Goal: Task Accomplishment & Management: Manage account settings

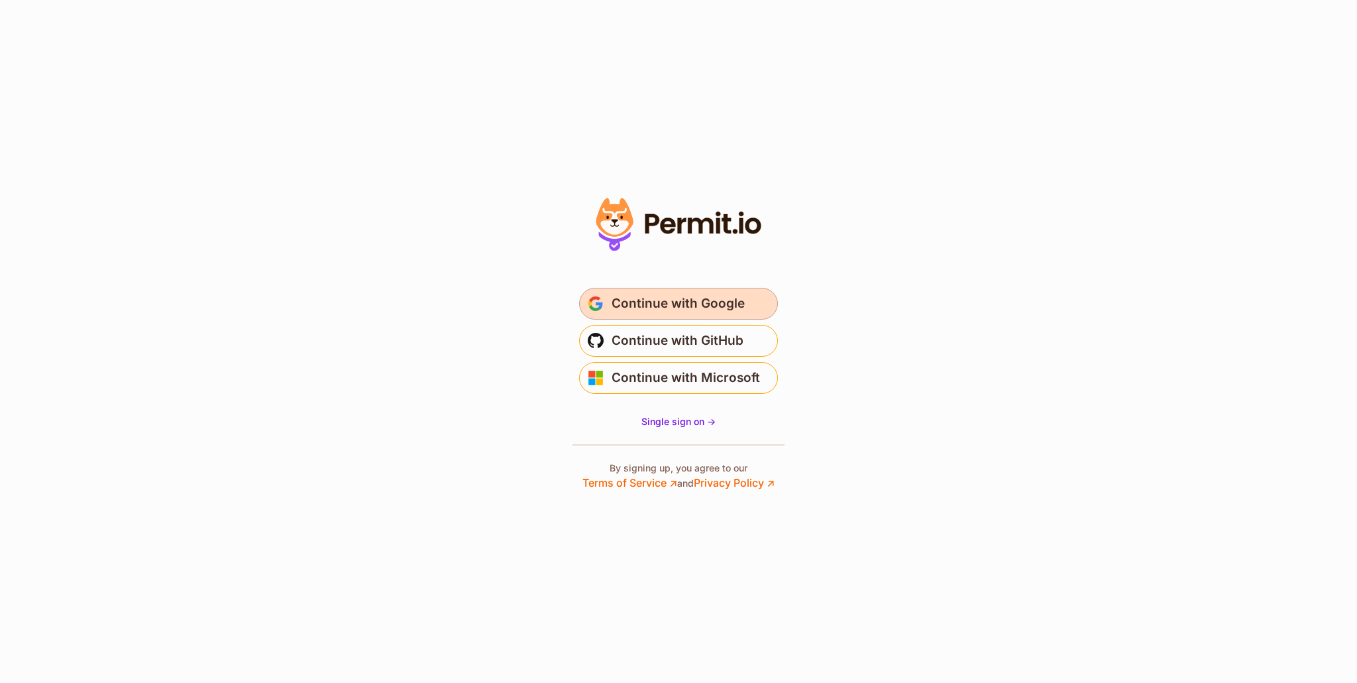
click at [674, 301] on span "Continue with Google" at bounding box center [678, 303] width 133 height 21
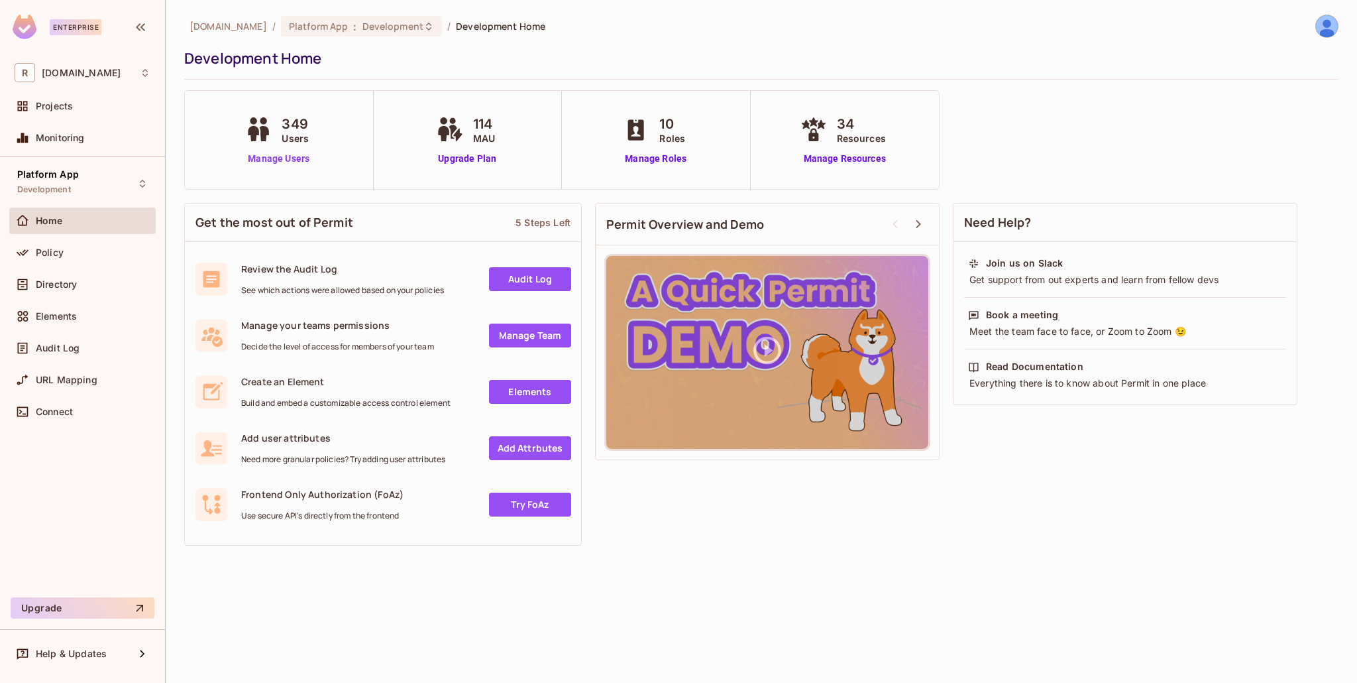
click at [296, 162] on link "Manage Users" at bounding box center [279, 159] width 74 height 14
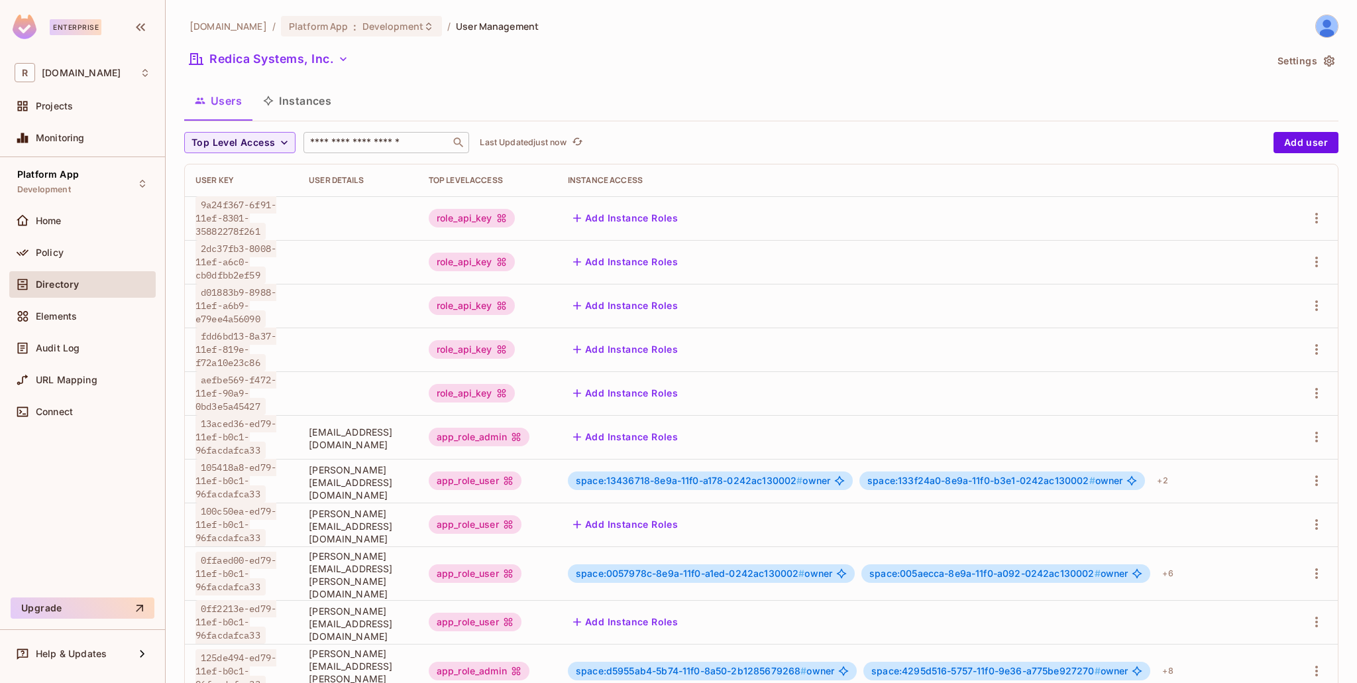
click at [374, 140] on input "text" at bounding box center [376, 142] width 139 height 13
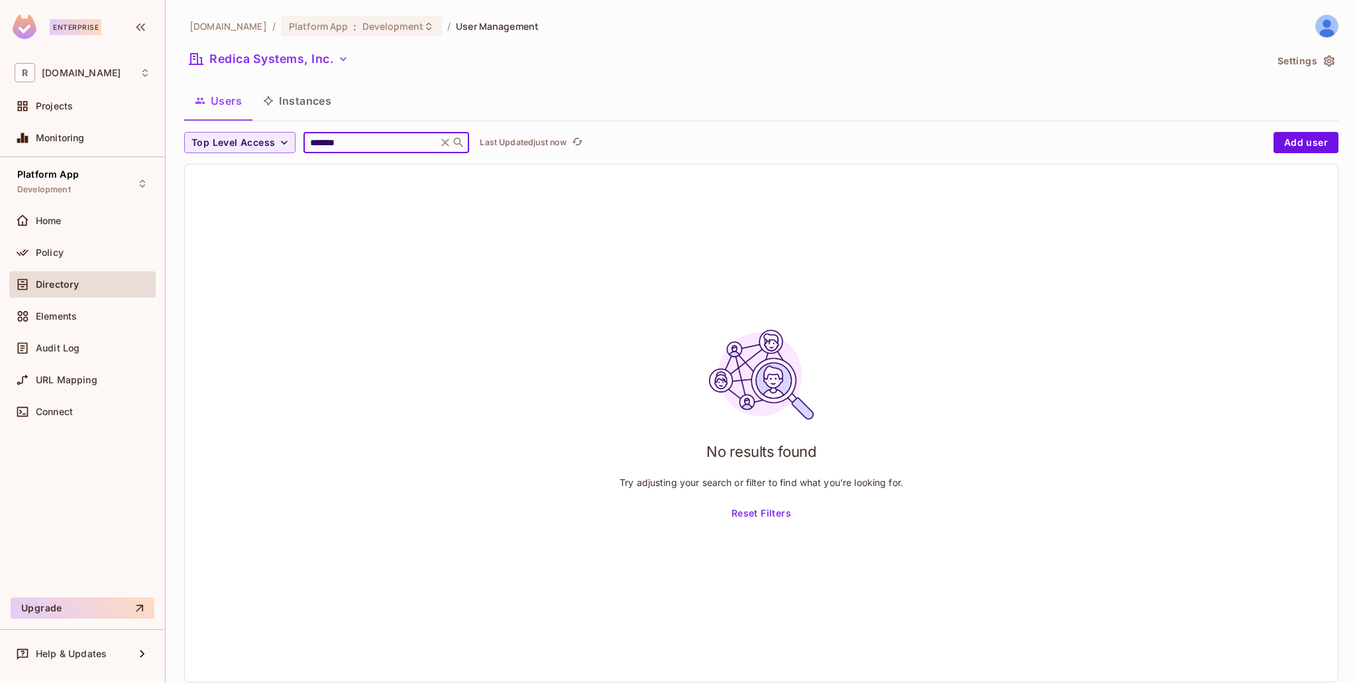
type input "*******"
click at [442, 140] on icon at bounding box center [446, 142] width 8 height 8
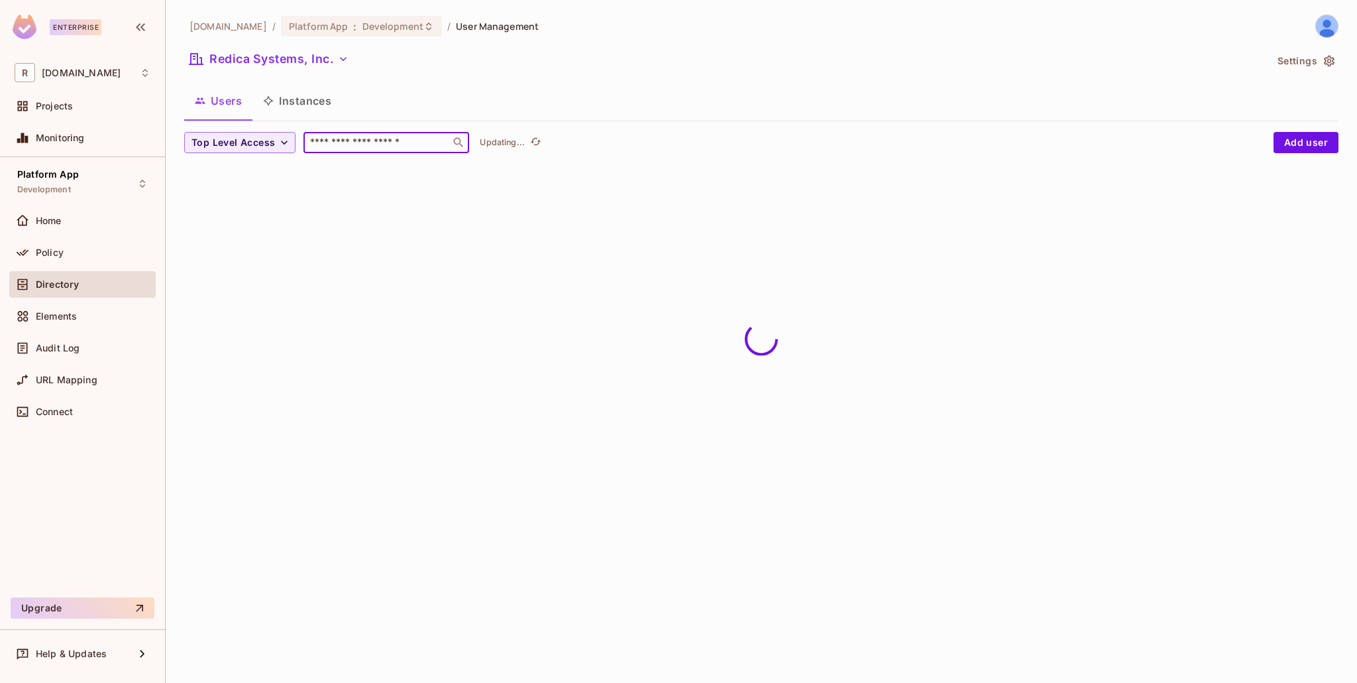
click at [387, 140] on input "text" at bounding box center [376, 142] width 139 height 13
type input "*****"
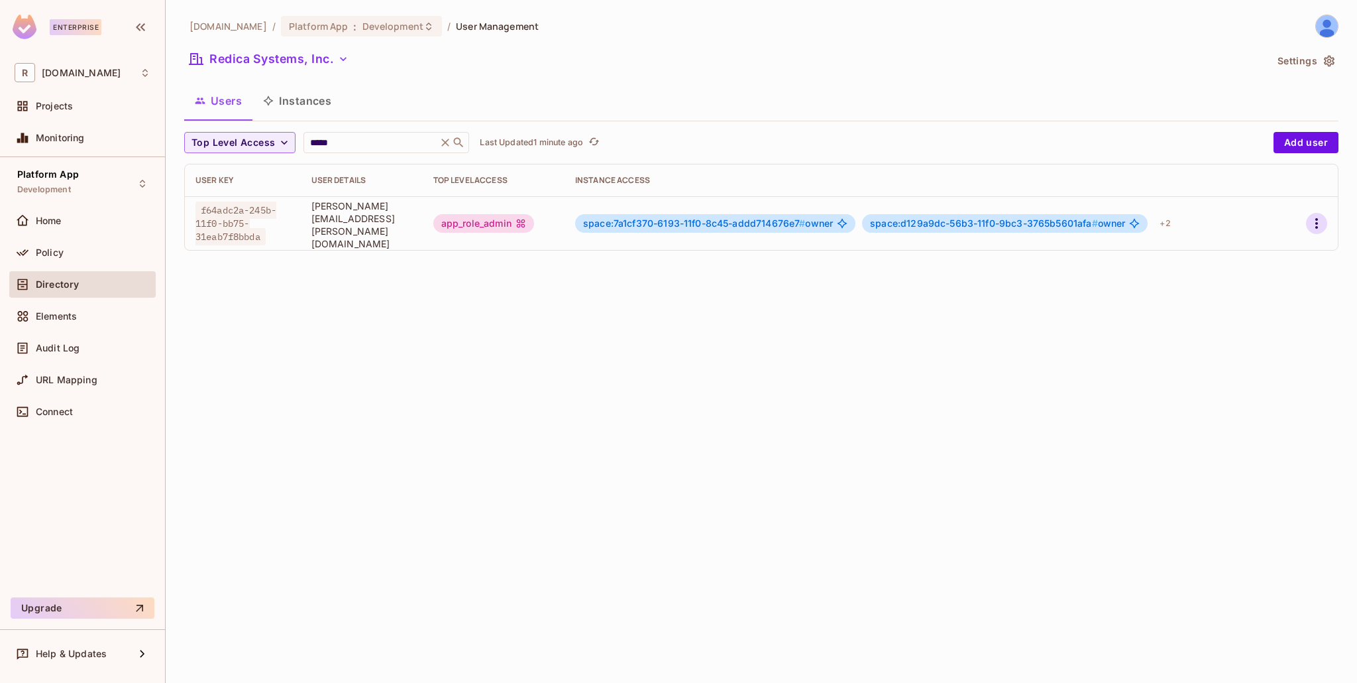
click at [1312, 216] on icon "button" at bounding box center [1317, 223] width 16 height 16
click at [1287, 238] on li "Edit" at bounding box center [1259, 248] width 117 height 29
click at [1321, 215] on icon "button" at bounding box center [1317, 223] width 16 height 16
click at [1293, 244] on li "Edit" at bounding box center [1259, 248] width 117 height 29
click at [1322, 225] on icon "button" at bounding box center [1317, 223] width 16 height 16
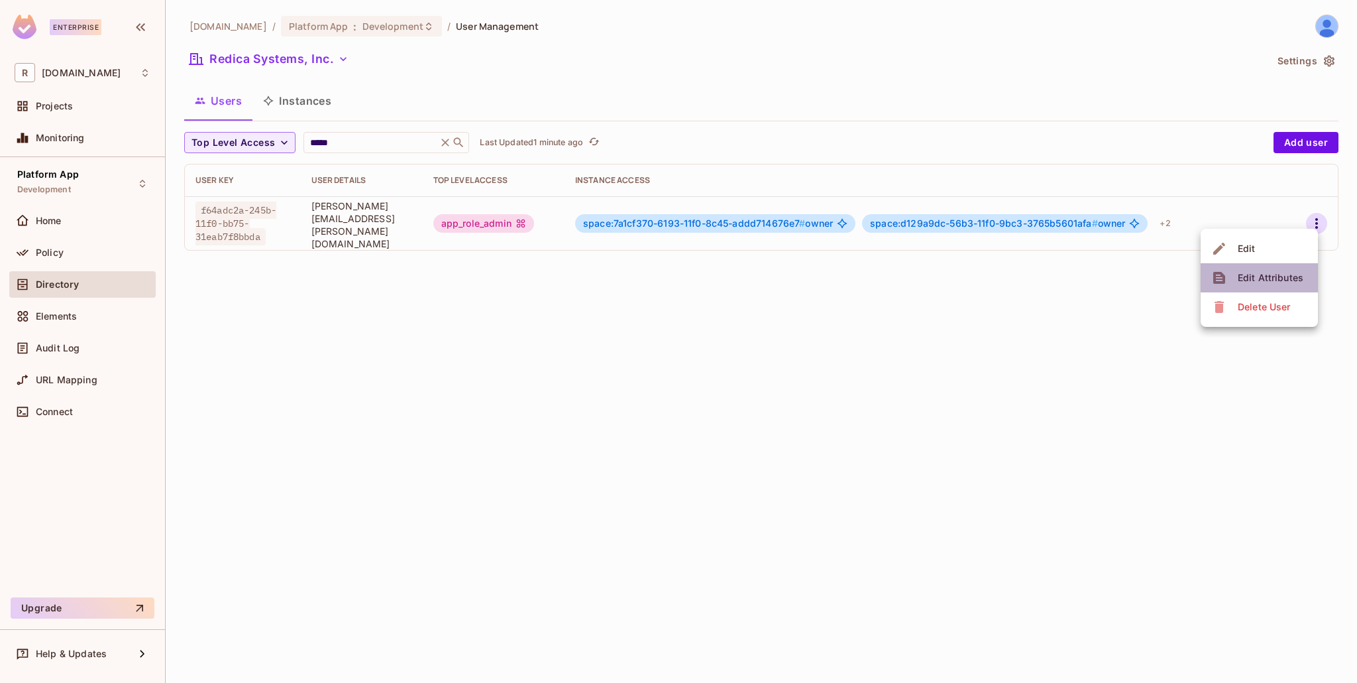
click at [1272, 279] on div "Edit Attributes" at bounding box center [1271, 277] width 66 height 13
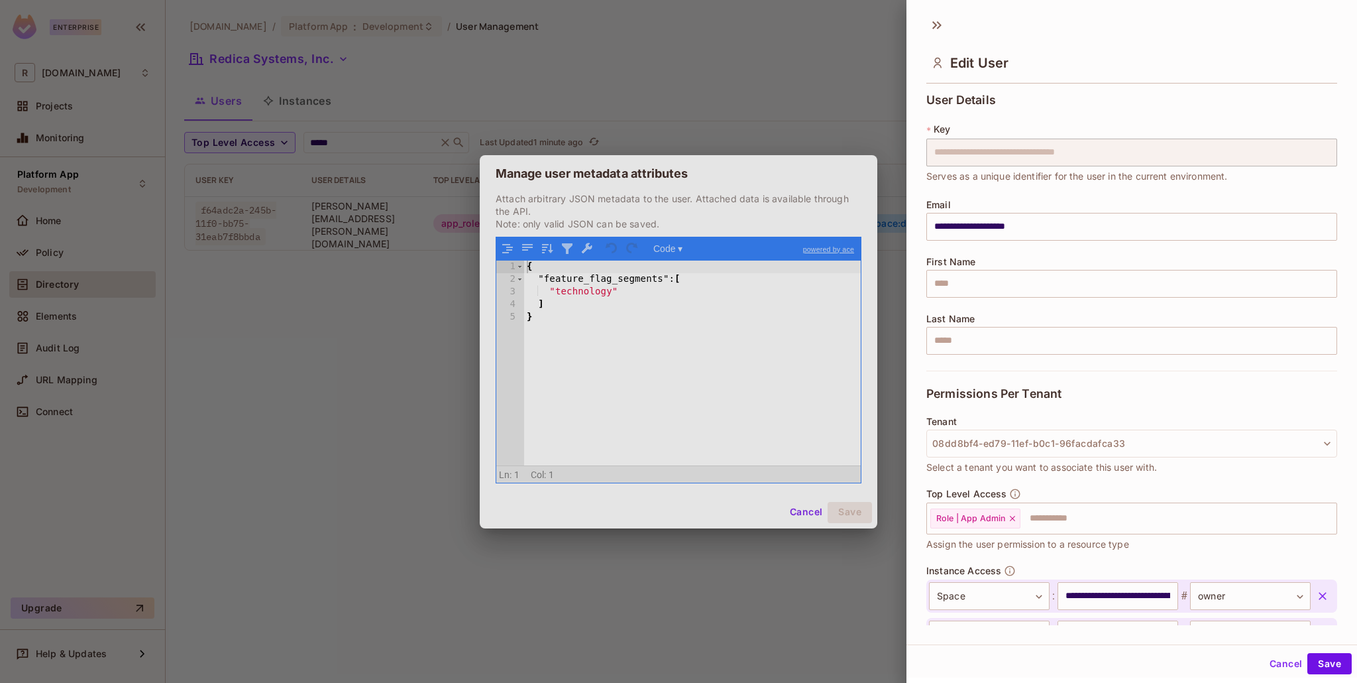
click at [805, 510] on div at bounding box center [678, 341] width 1357 height 683
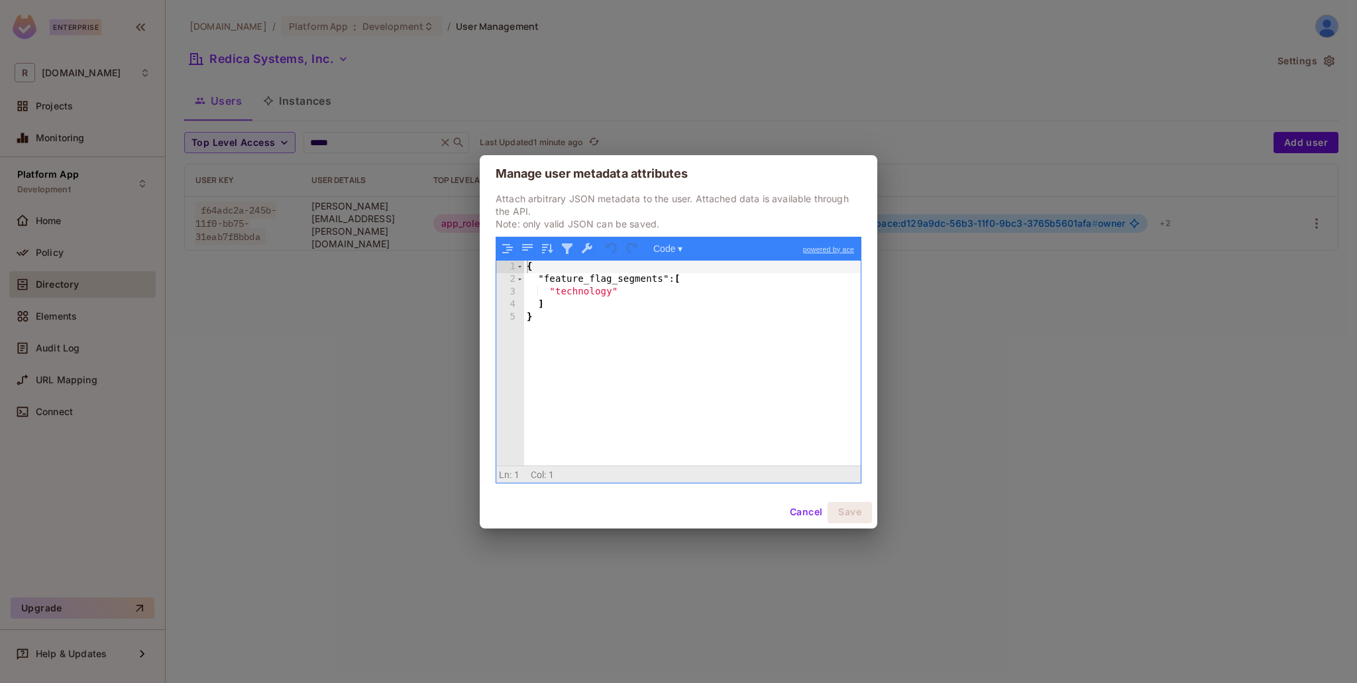
click at [802, 510] on button "Cancel" at bounding box center [806, 512] width 43 height 21
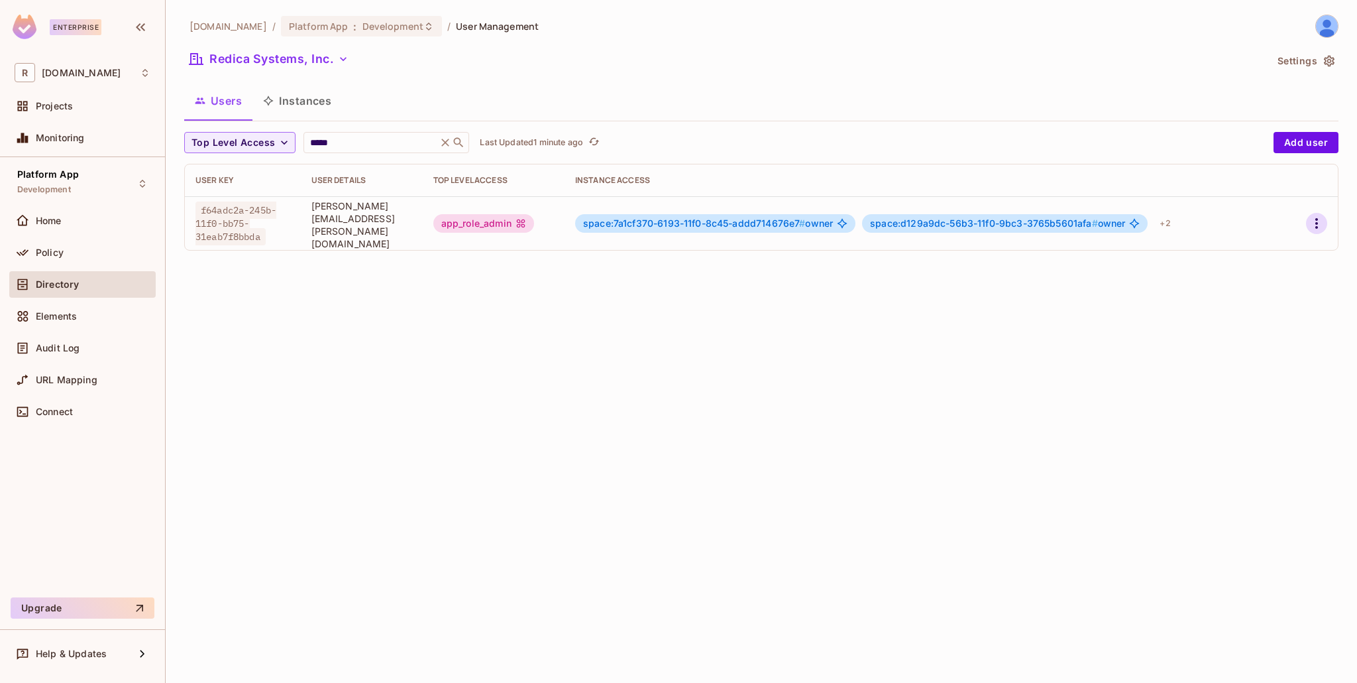
click at [1311, 215] on icon "button" at bounding box center [1317, 223] width 16 height 16
click at [1289, 245] on li "Edit" at bounding box center [1259, 248] width 117 height 29
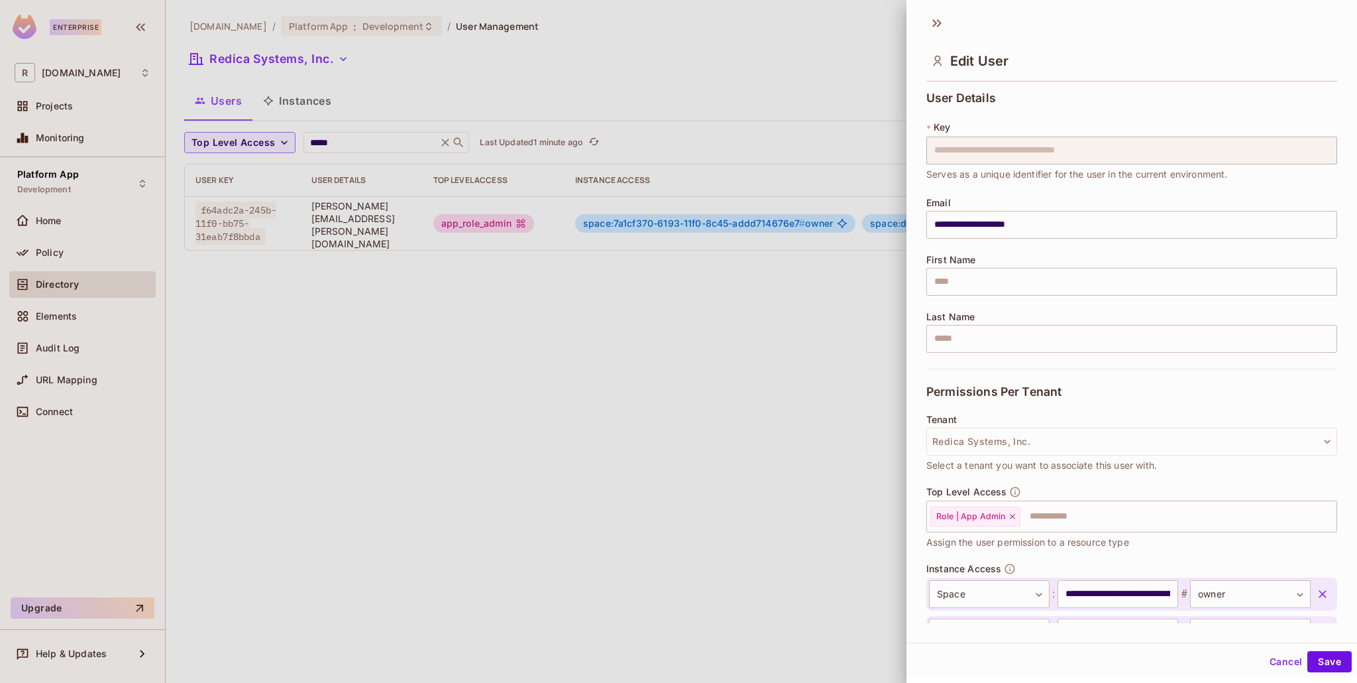
click at [1286, 661] on button "Cancel" at bounding box center [1285, 661] width 43 height 21
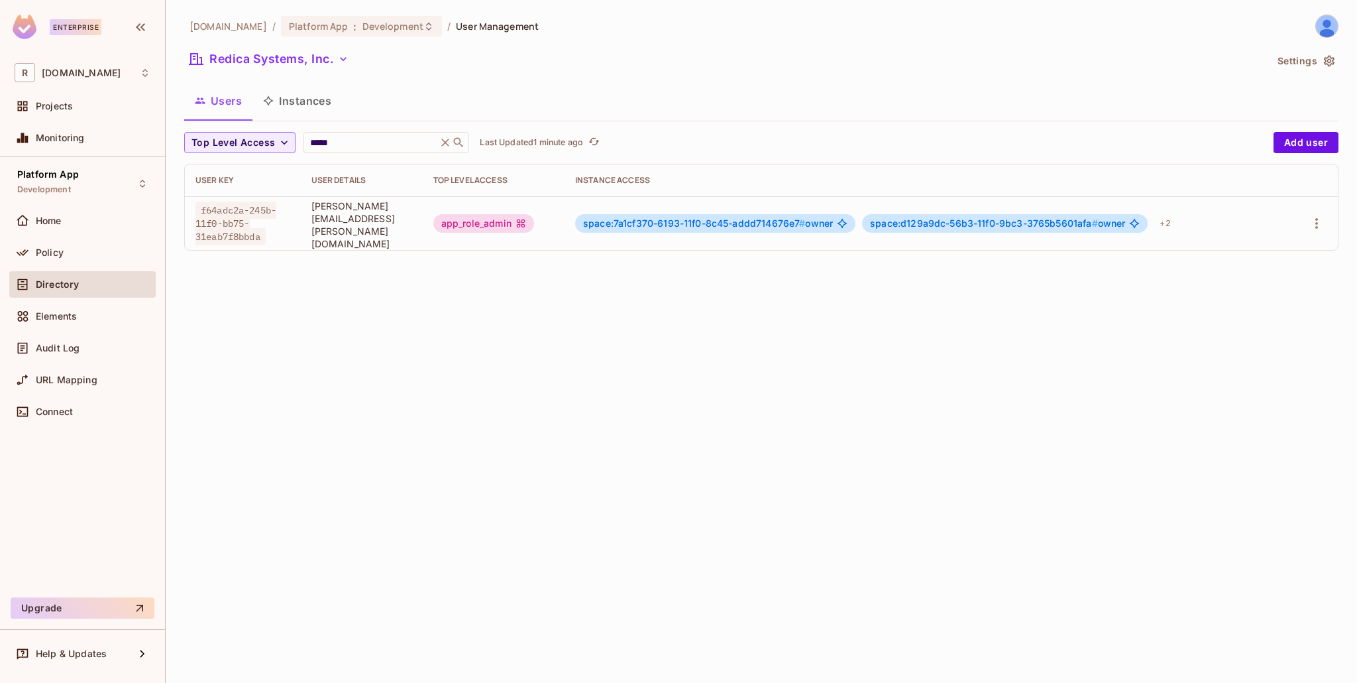
click at [444, 140] on icon at bounding box center [445, 142] width 13 height 13
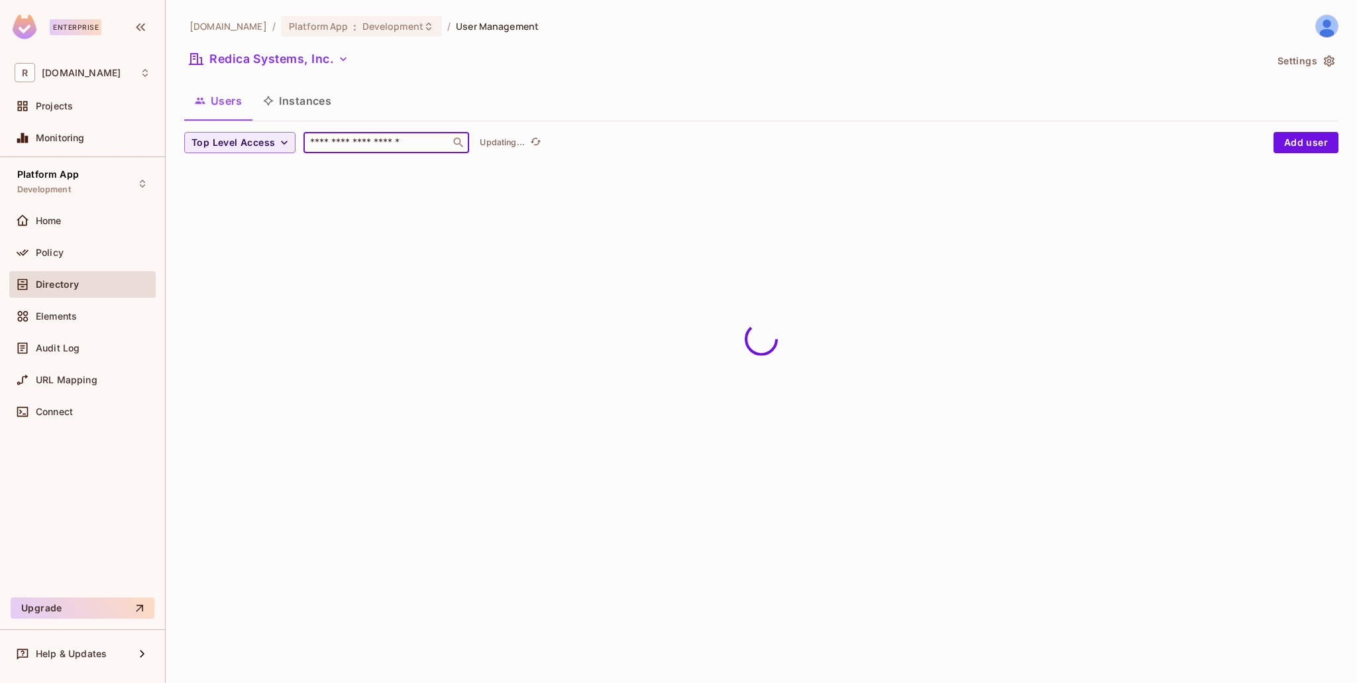
click at [398, 145] on input "text" at bounding box center [376, 142] width 139 height 13
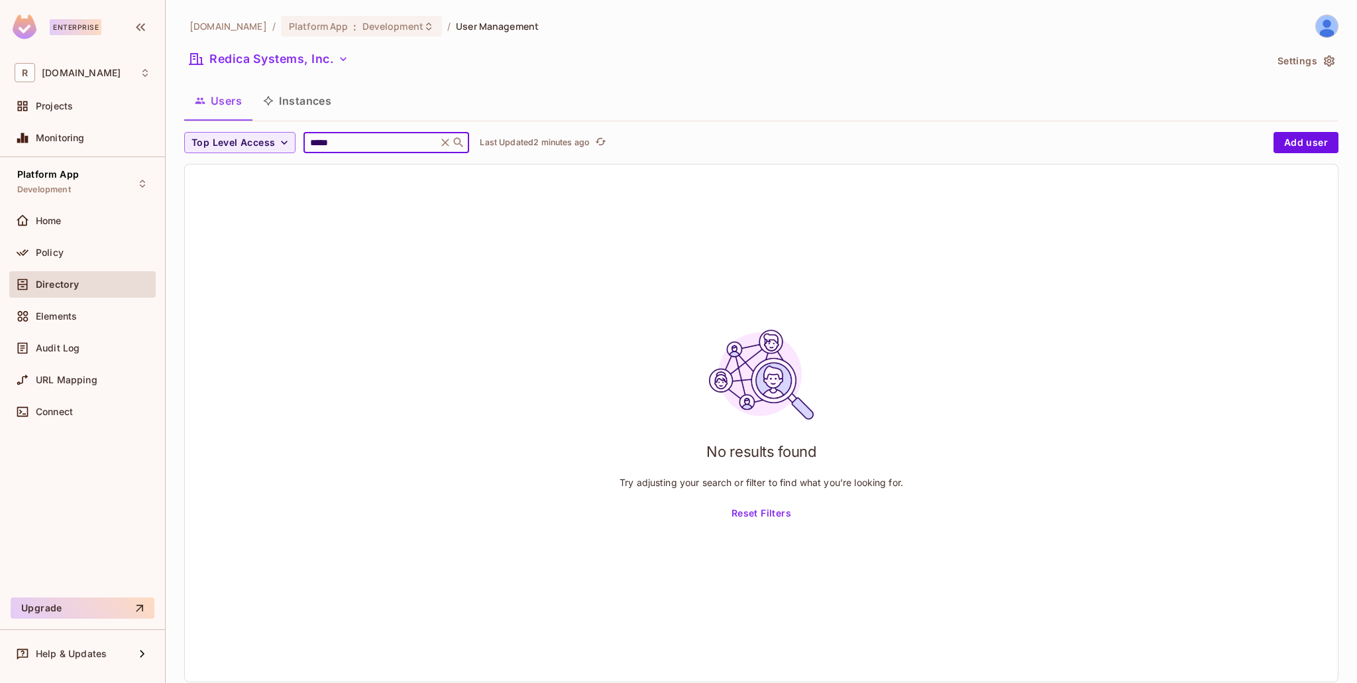
type input "*****"
click at [442, 145] on icon at bounding box center [446, 142] width 8 height 8
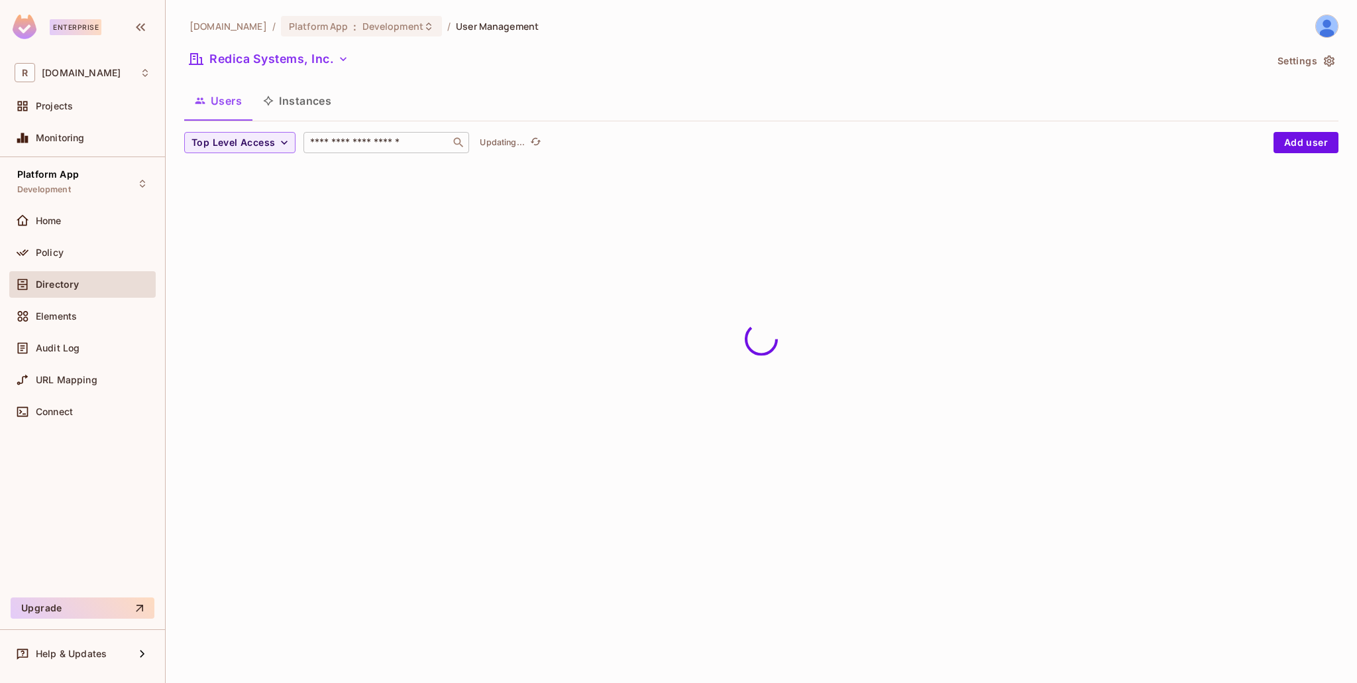
click at [403, 152] on div "​" at bounding box center [386, 142] width 166 height 21
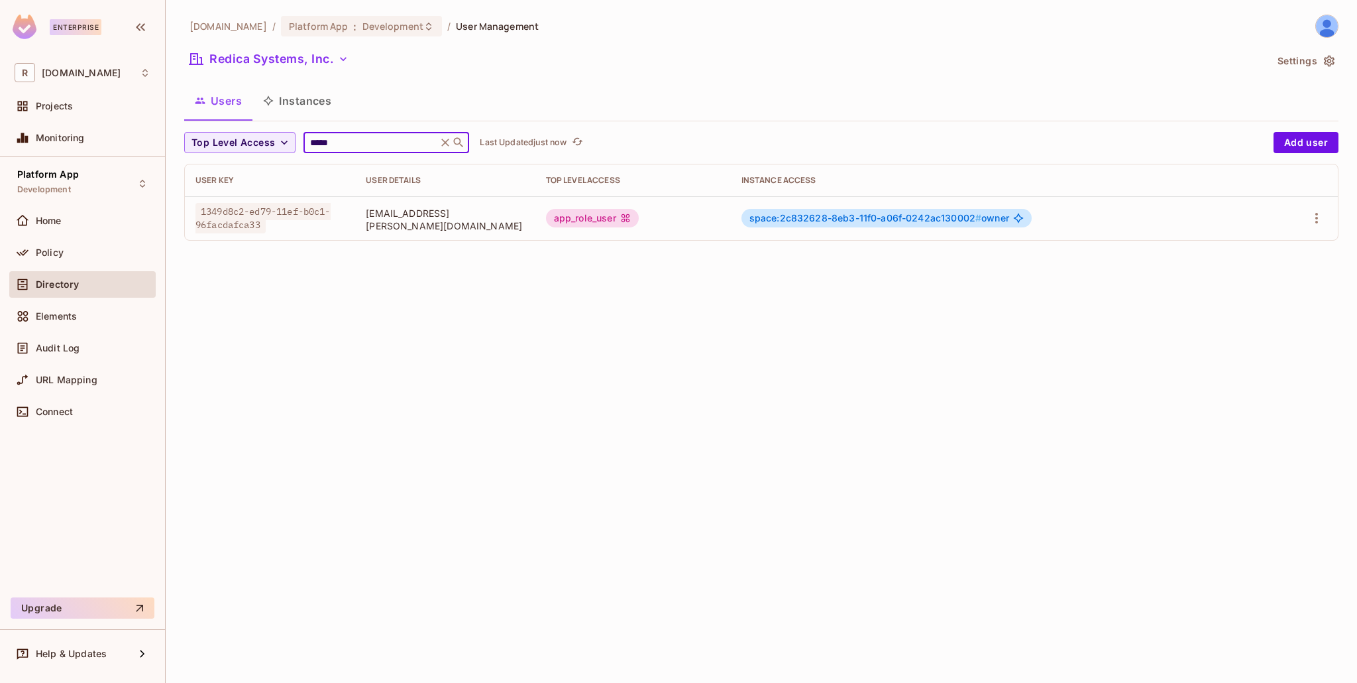
type input "*****"
click at [1307, 146] on button "Add user" at bounding box center [1306, 142] width 65 height 21
click at [1323, 210] on icon "button" at bounding box center [1317, 218] width 16 height 16
click at [1281, 245] on li "Edit" at bounding box center [1259, 248] width 117 height 29
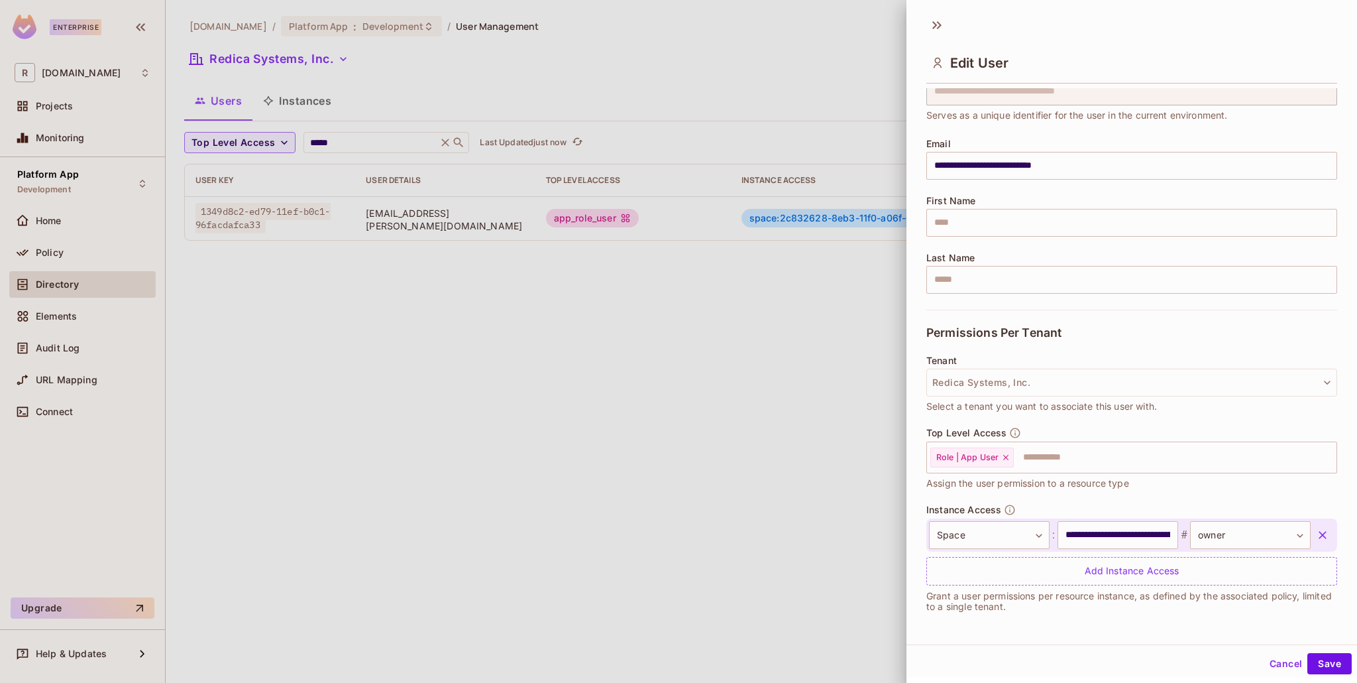
scroll to position [2, 0]
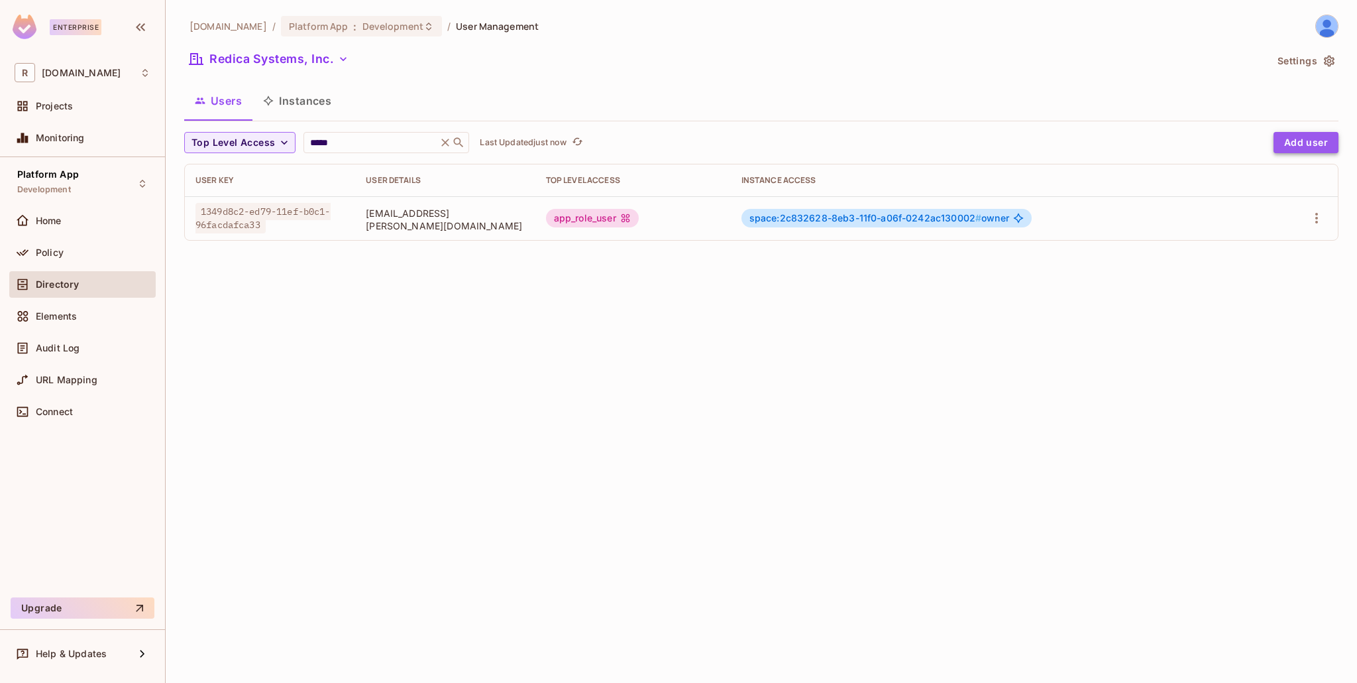
click at [1327, 148] on button "Add user" at bounding box center [1306, 142] width 65 height 21
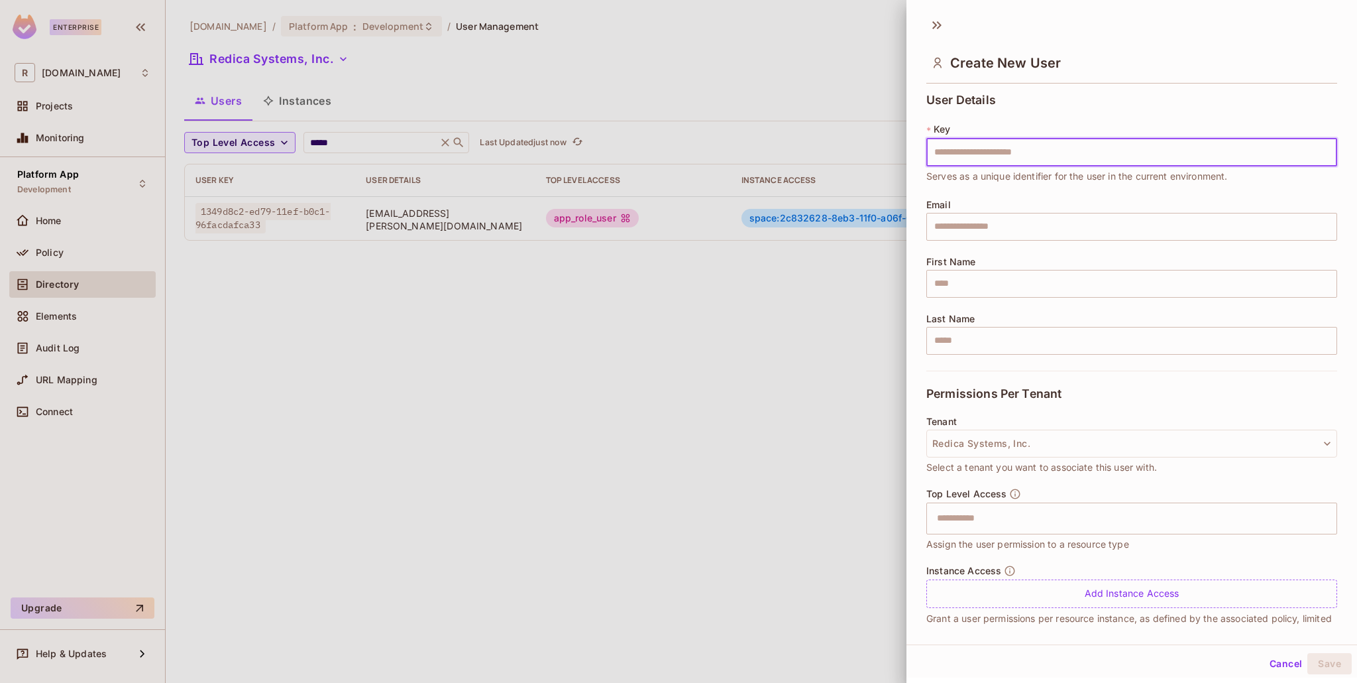
type input "**********"
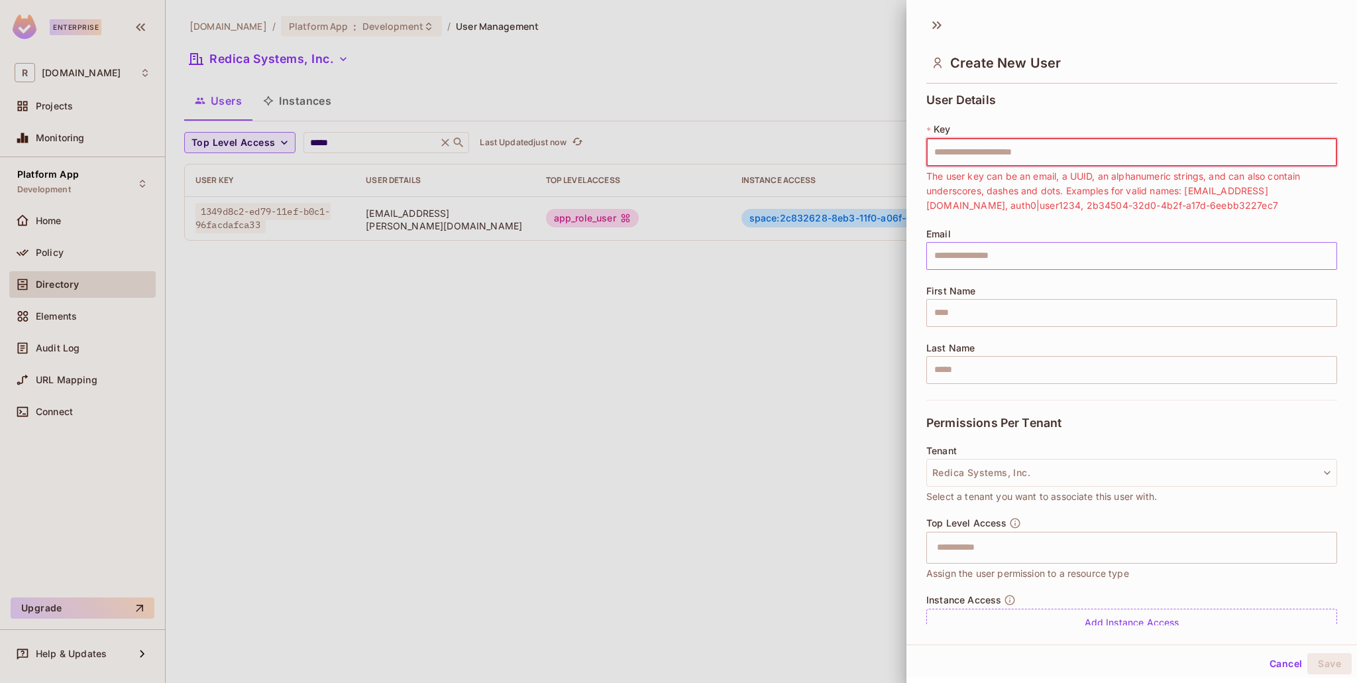
click at [1088, 250] on input "text" at bounding box center [1131, 256] width 411 height 28
paste input "**********"
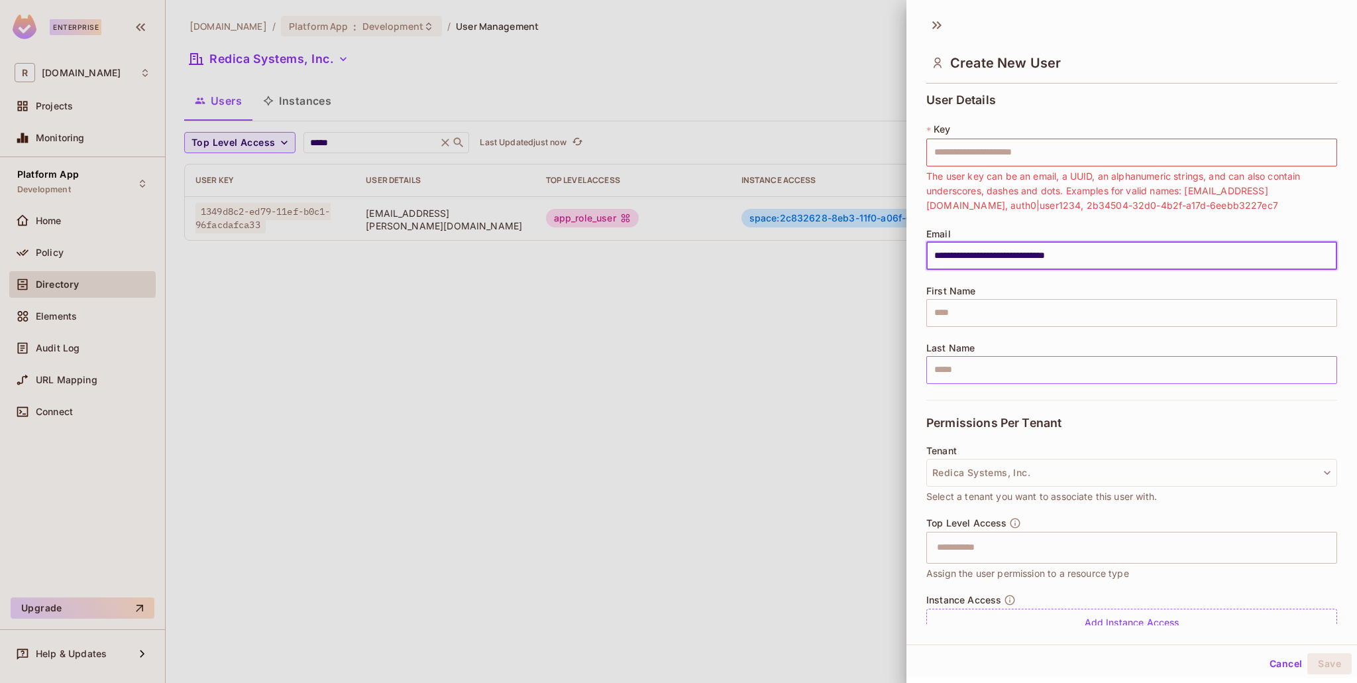
scroll to position [52, 0]
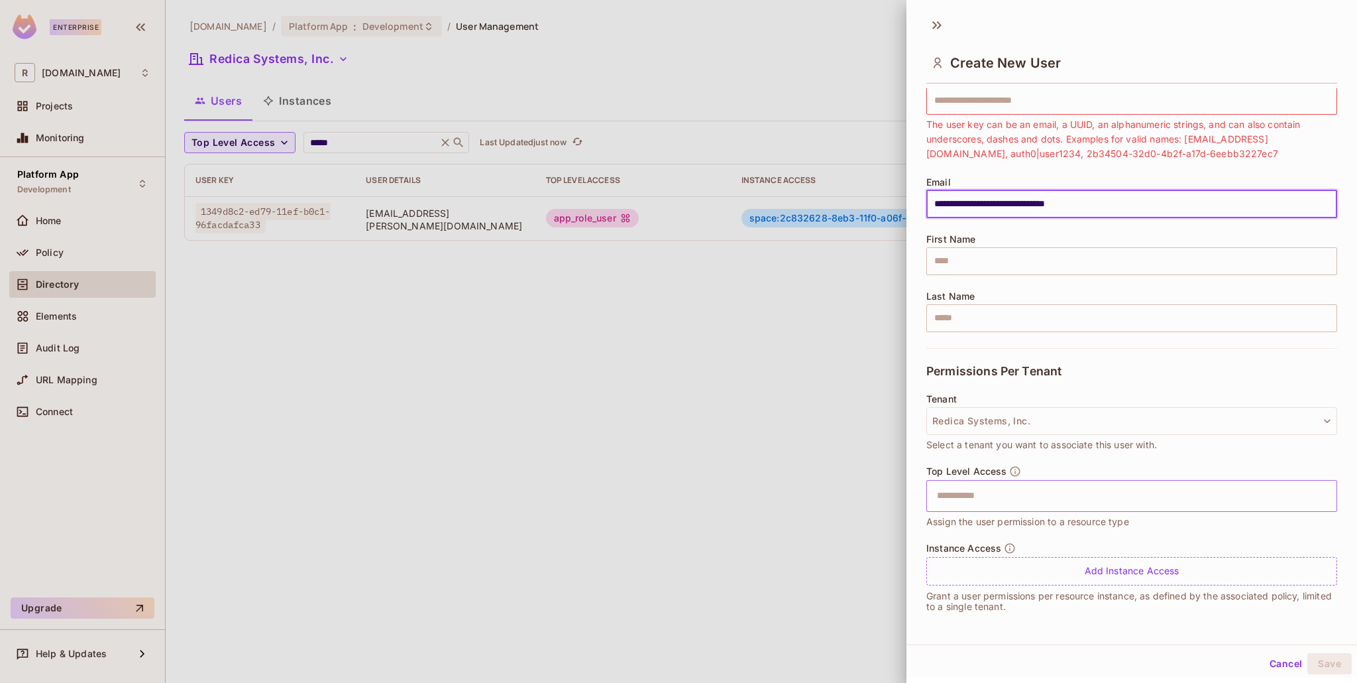
type input "**********"
click at [997, 501] on input "text" at bounding box center [1120, 495] width 382 height 27
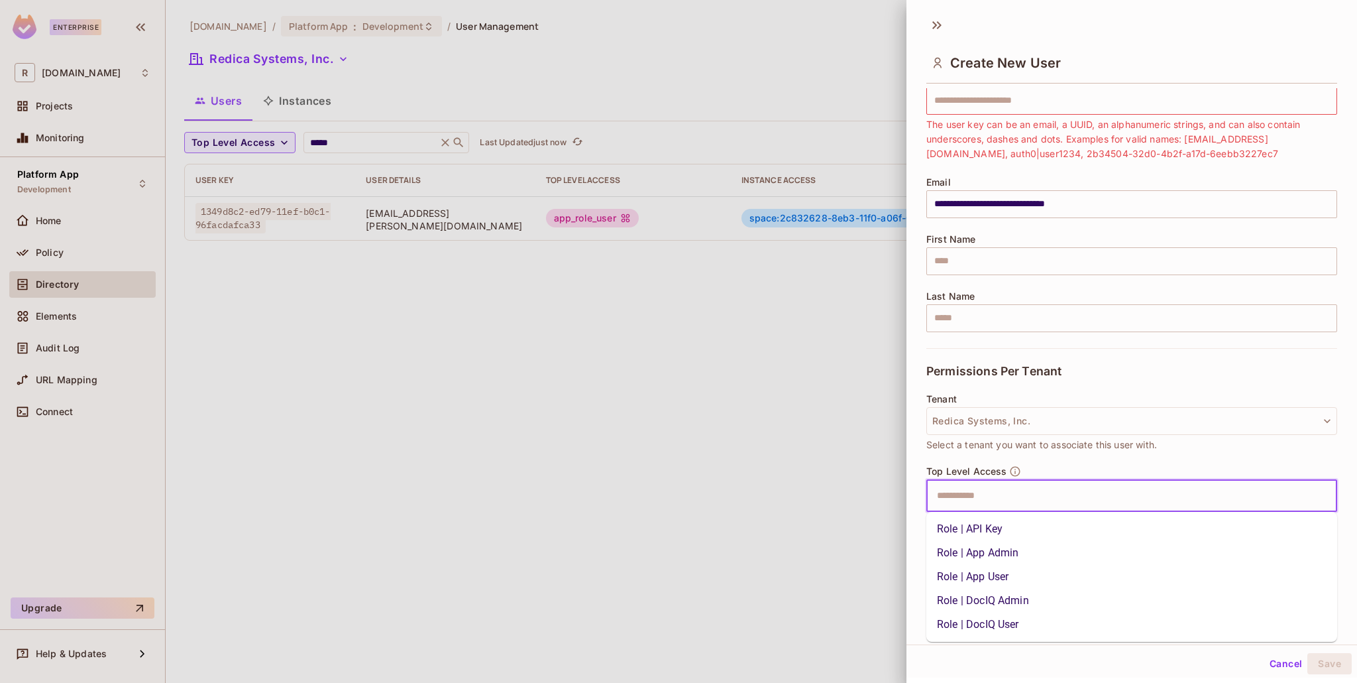
click at [991, 572] on li "Role | App User" at bounding box center [1131, 577] width 411 height 24
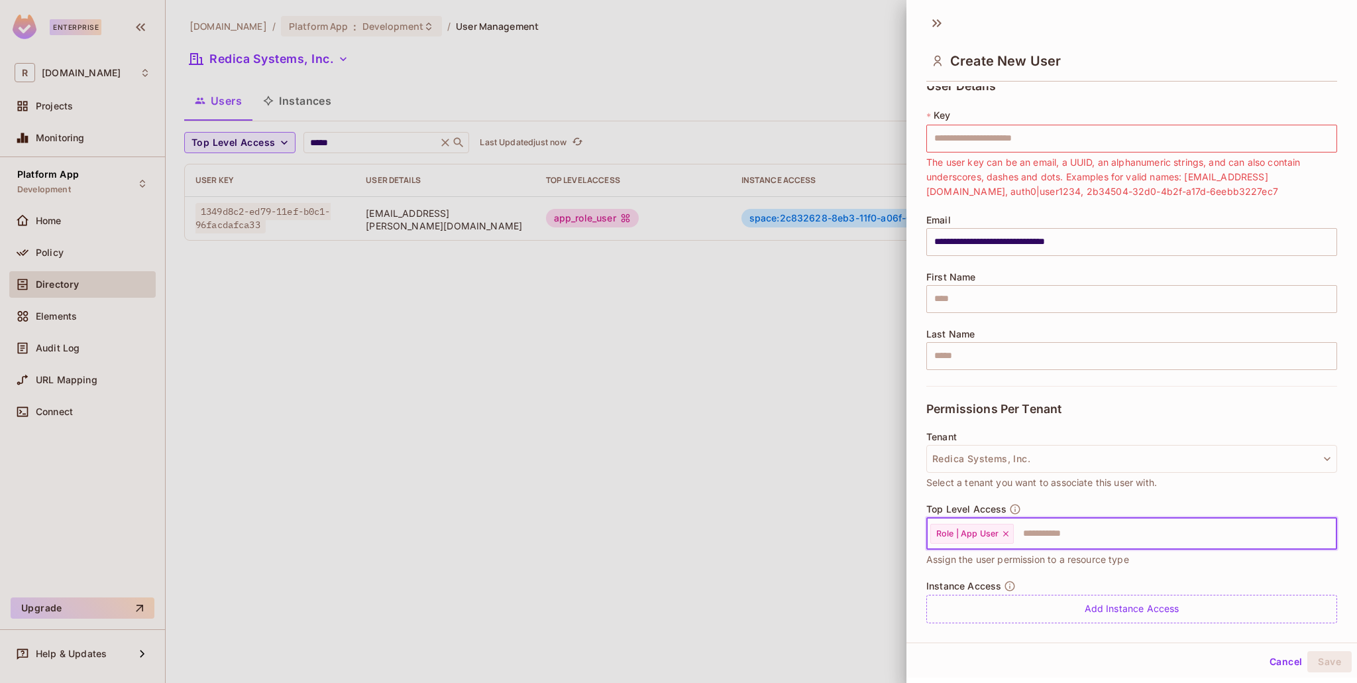
scroll to position [11, 0]
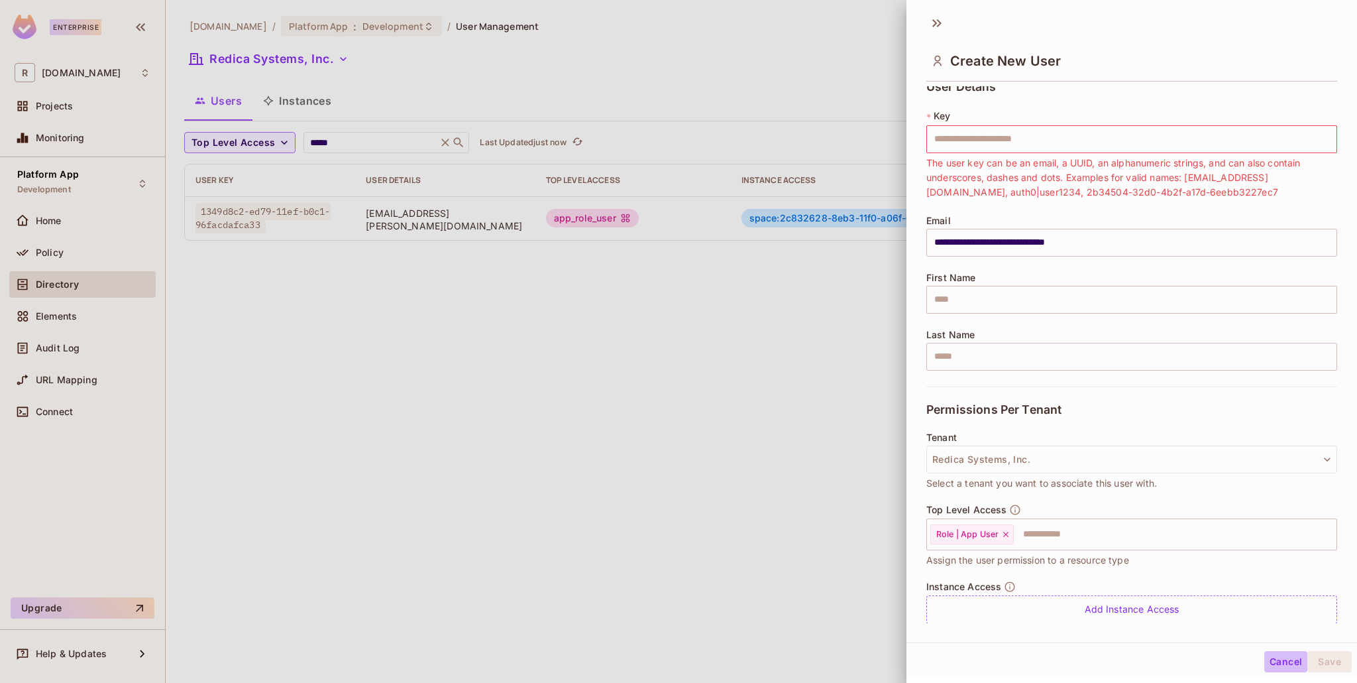
click at [1285, 665] on button "Cancel" at bounding box center [1285, 661] width 43 height 21
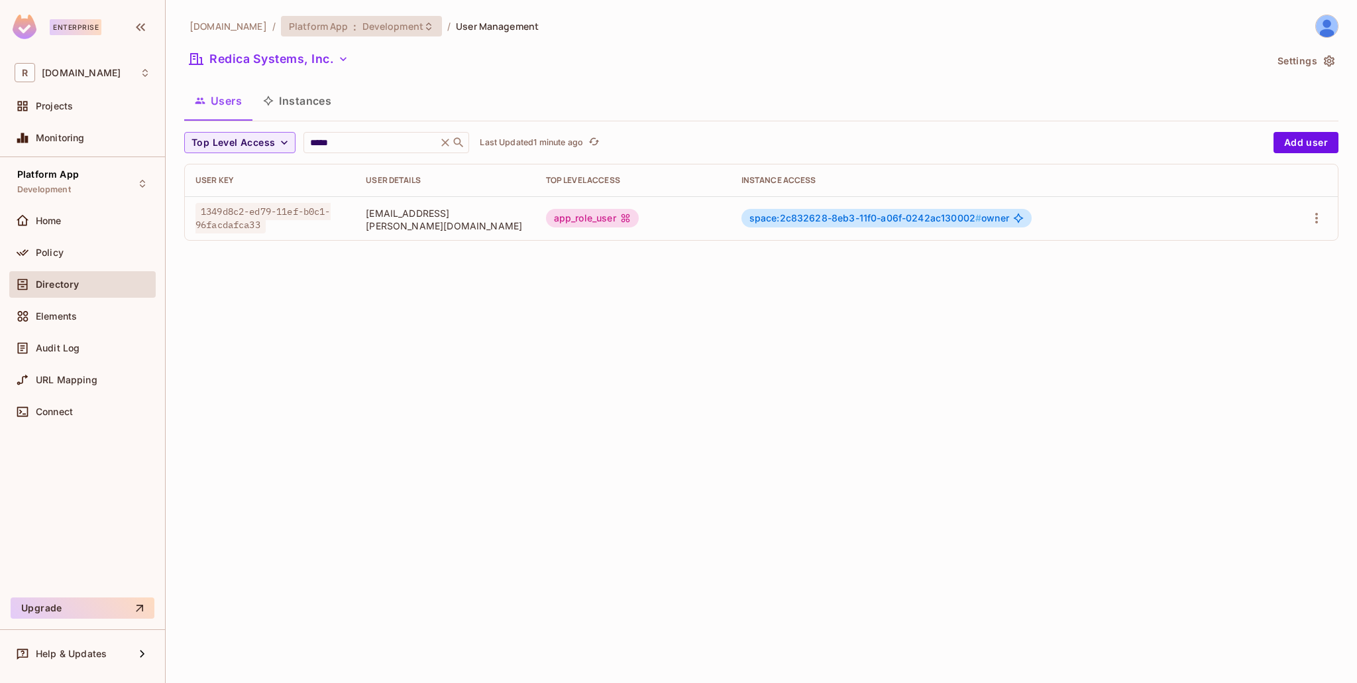
click at [383, 29] on span "Development" at bounding box center [392, 26] width 61 height 13
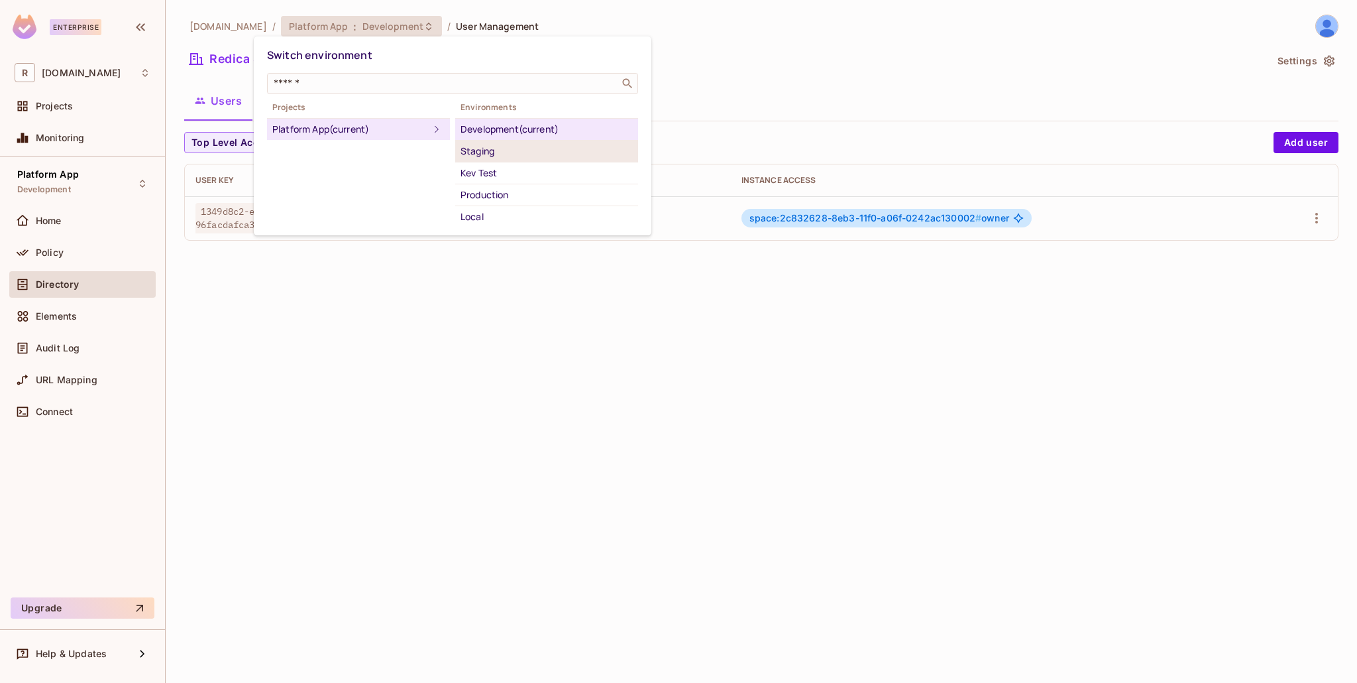
click at [493, 154] on div "Staging" at bounding box center [547, 151] width 172 height 16
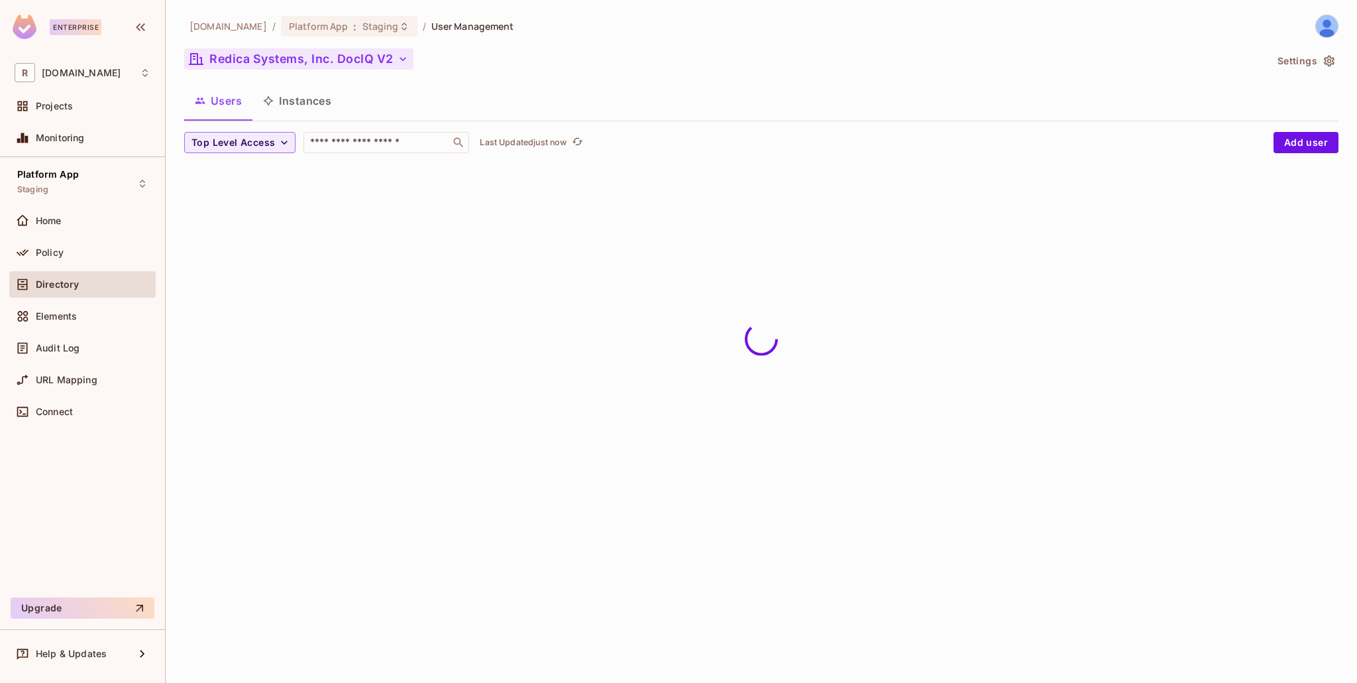
click at [380, 60] on button "Redica Systems, Inc. DocIQ V2" at bounding box center [298, 58] width 229 height 21
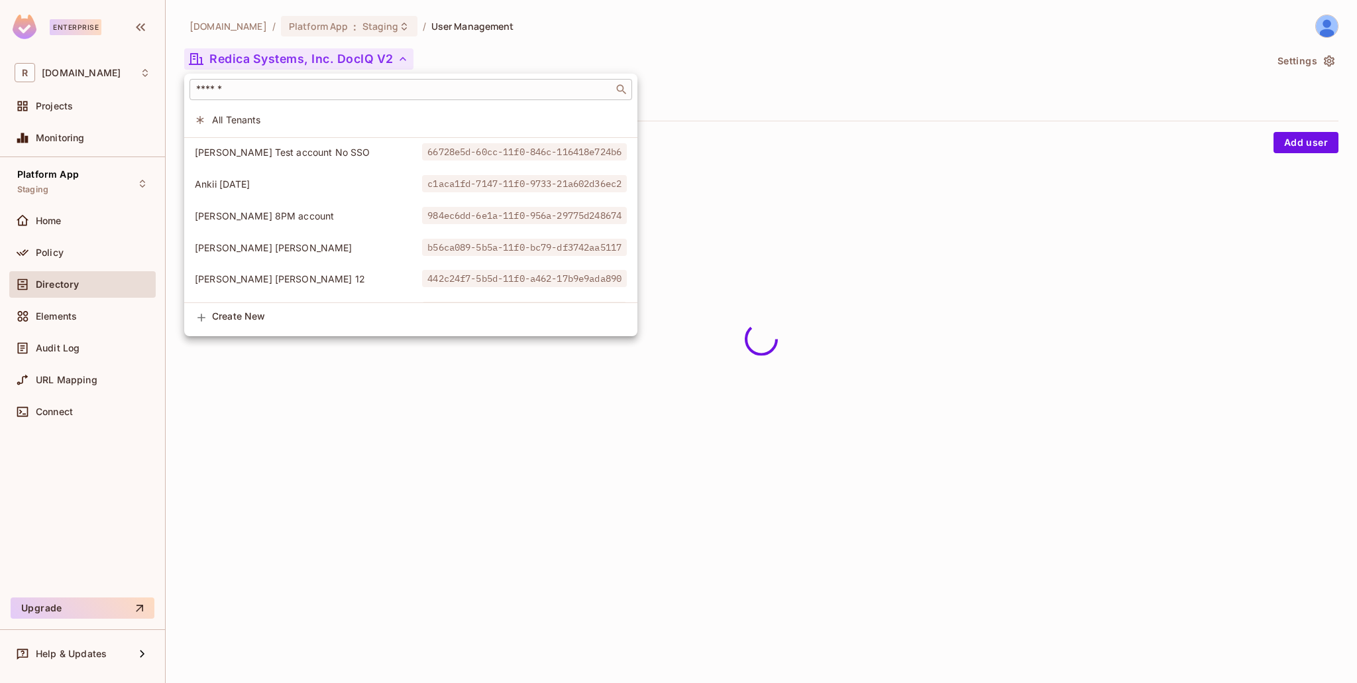
click at [319, 93] on input "text" at bounding box center [401, 89] width 416 height 13
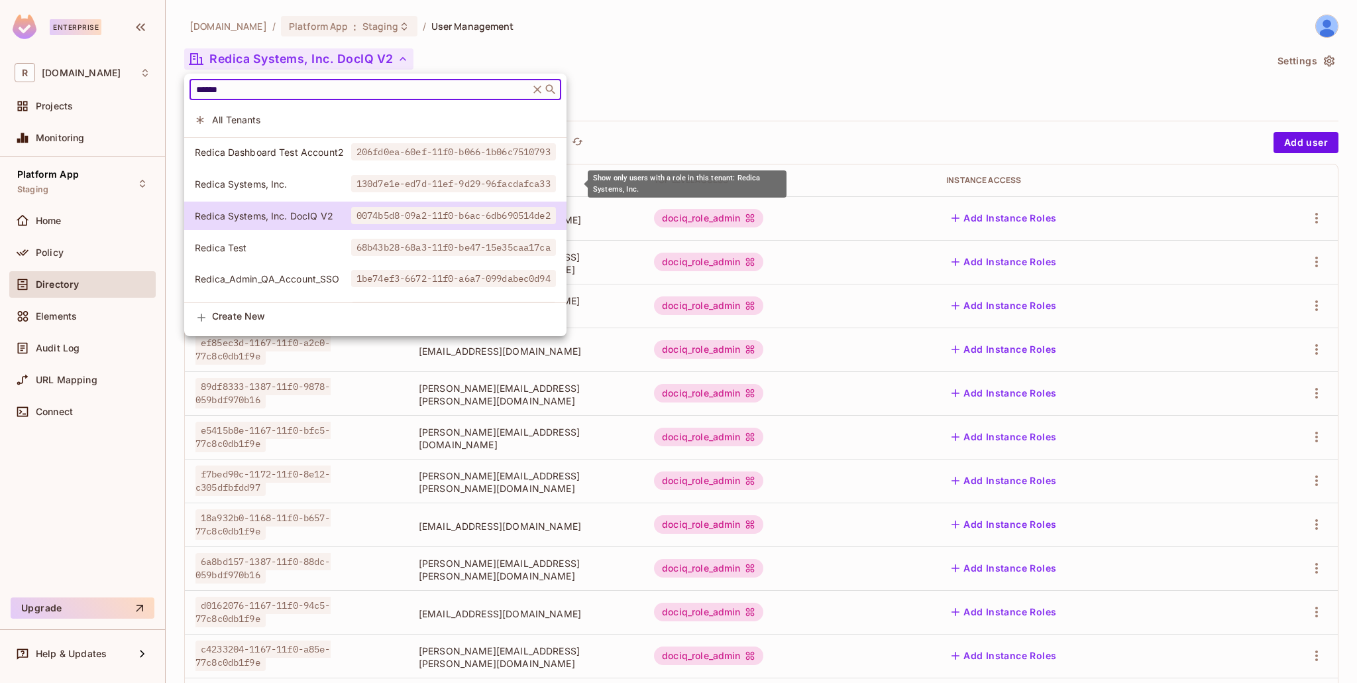
type input "******"
click at [264, 182] on span "Redica Systems, Inc." at bounding box center [273, 184] width 156 height 13
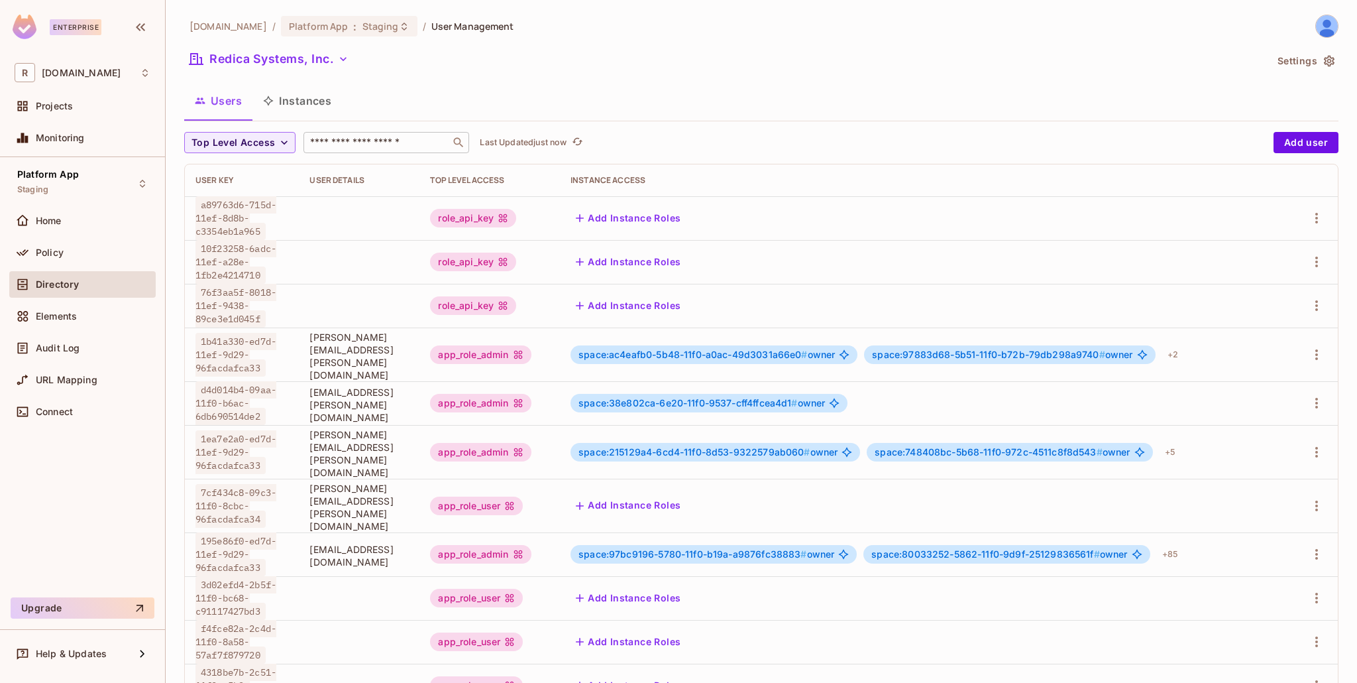
click at [393, 141] on input "text" at bounding box center [376, 142] width 139 height 13
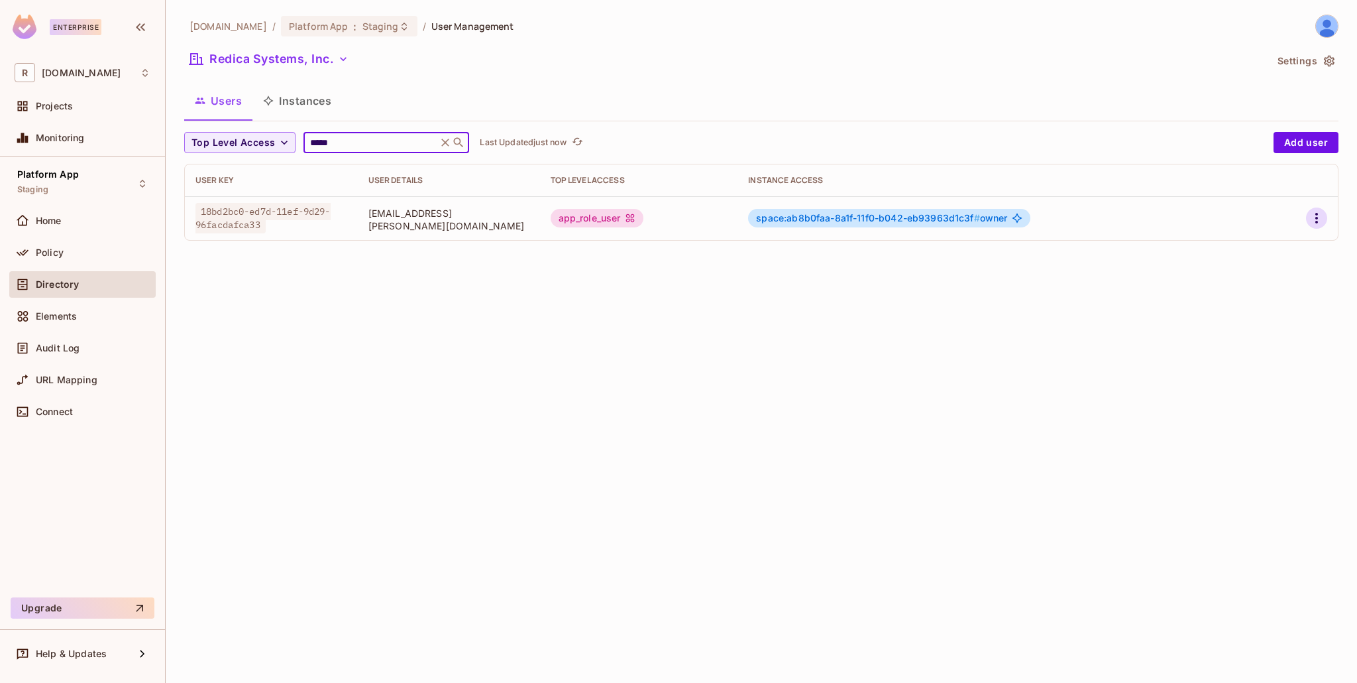
type input "*****"
click at [1316, 214] on icon "button" at bounding box center [1316, 218] width 3 height 11
click at [1281, 250] on li "Edit" at bounding box center [1259, 248] width 117 height 29
click at [1318, 220] on icon "button" at bounding box center [1317, 218] width 16 height 16
click at [1292, 244] on li "Edit" at bounding box center [1259, 248] width 117 height 29
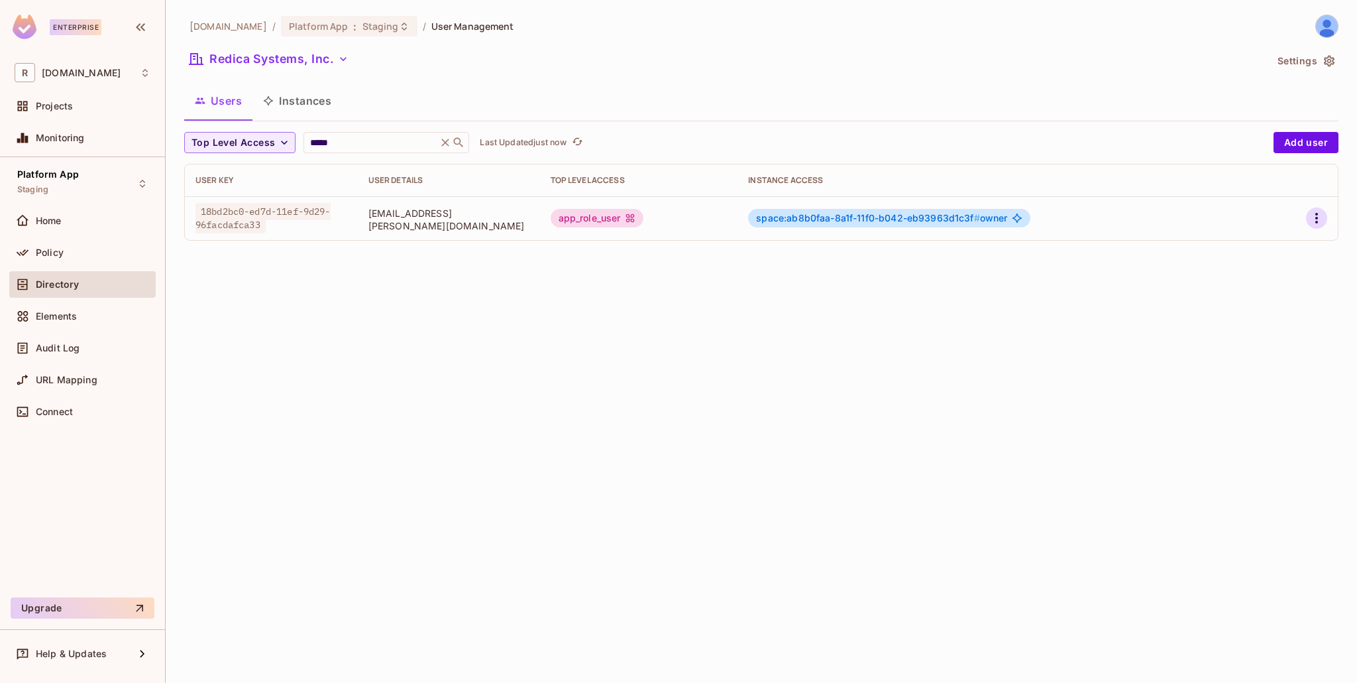
click at [1316, 222] on icon "button" at bounding box center [1316, 218] width 3 height 11
click at [1294, 267] on span "Edit Attributes" at bounding box center [1271, 277] width 74 height 21
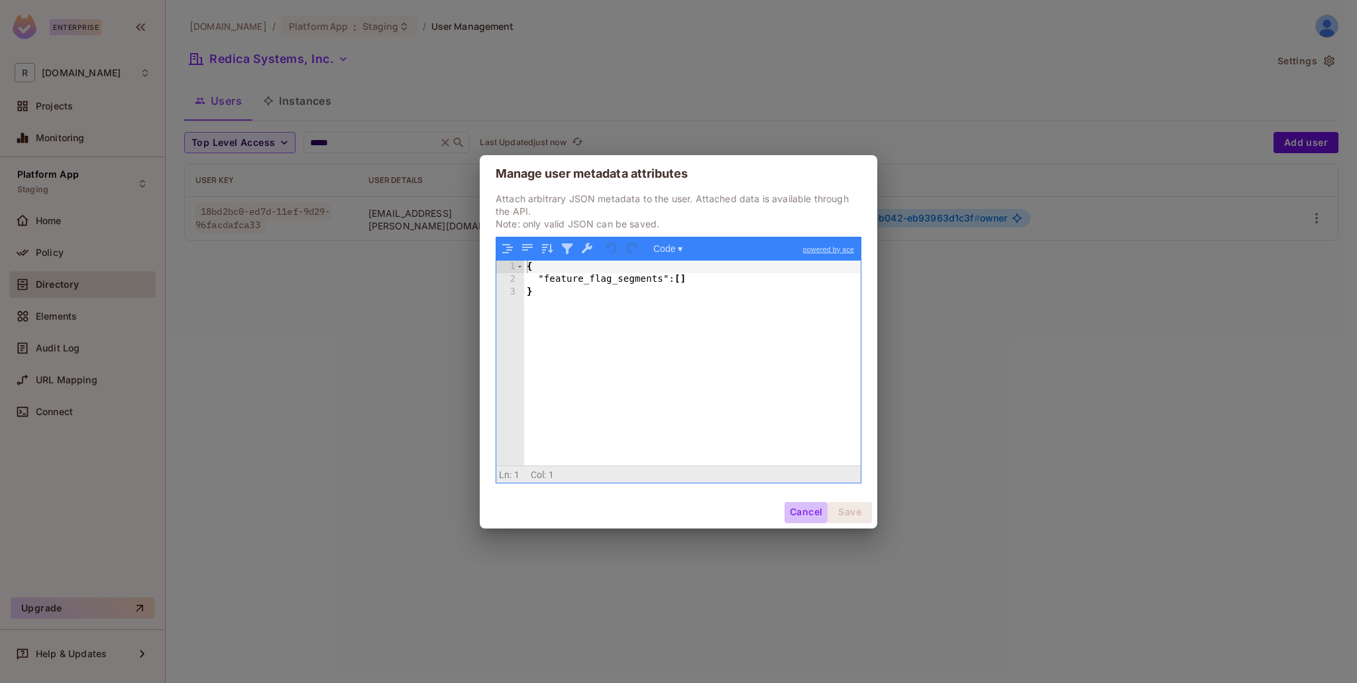
click at [802, 516] on button "Cancel" at bounding box center [806, 512] width 43 height 21
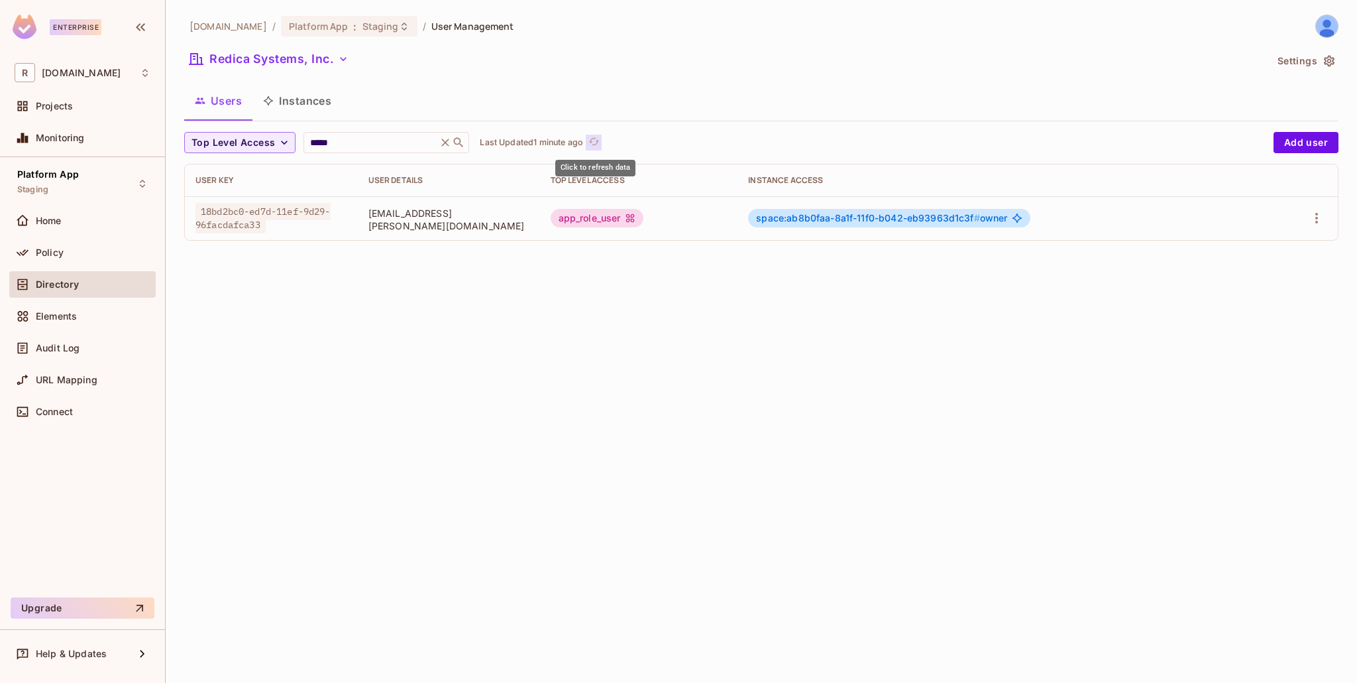
click at [592, 141] on icon "refresh" at bounding box center [593, 141] width 11 height 7
click at [1313, 221] on icon "button" at bounding box center [1317, 218] width 16 height 16
click at [1300, 241] on li "Edit" at bounding box center [1259, 248] width 117 height 29
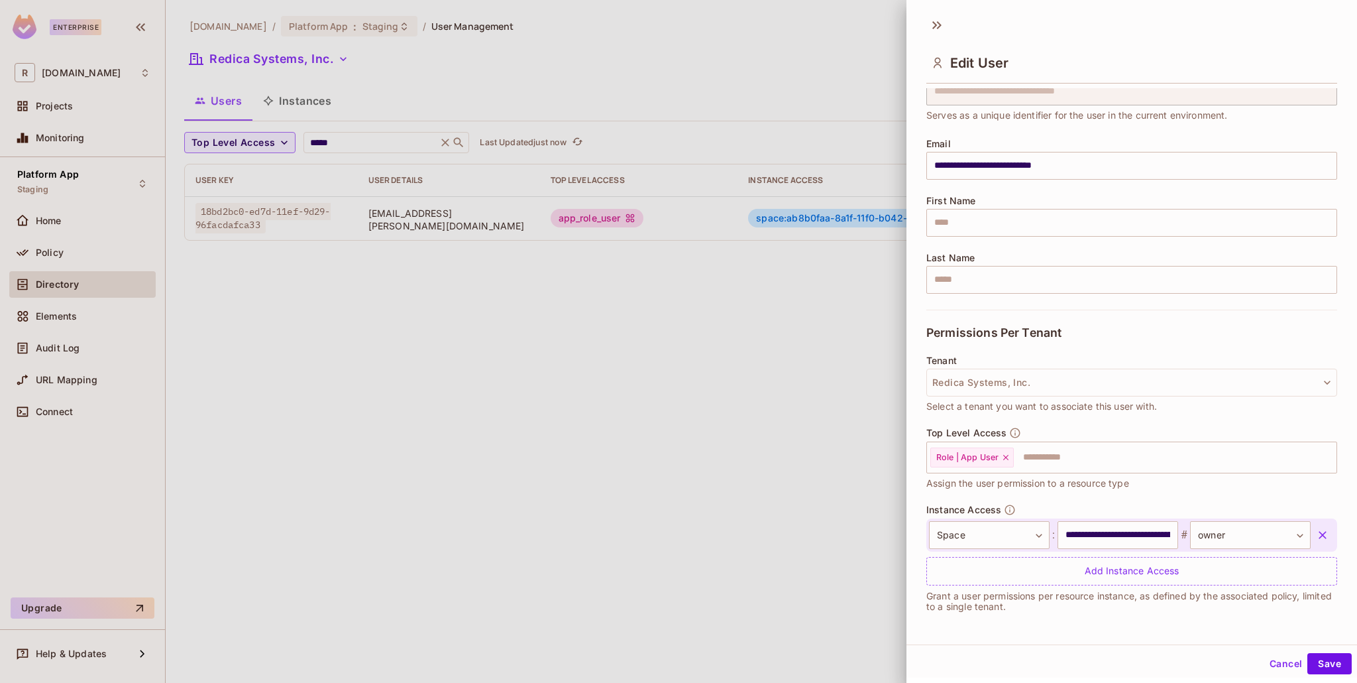
scroll to position [0, 0]
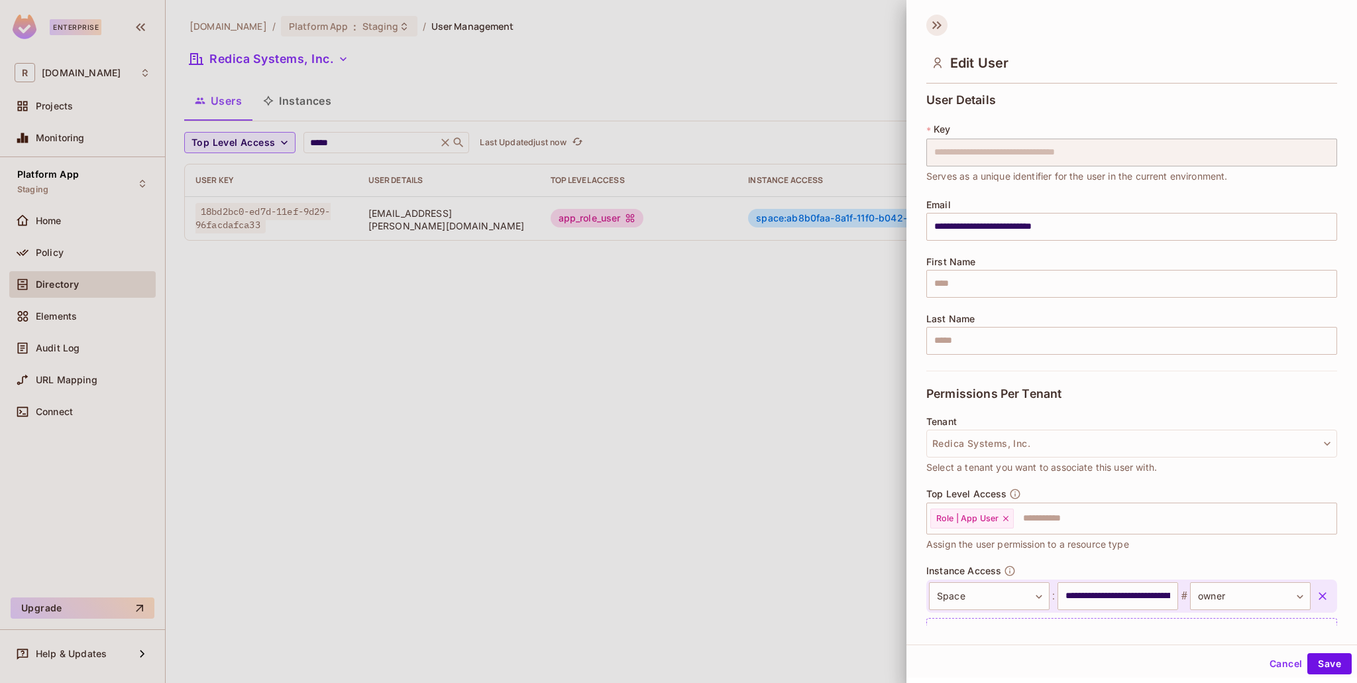
click at [934, 28] on icon at bounding box center [936, 25] width 21 height 21
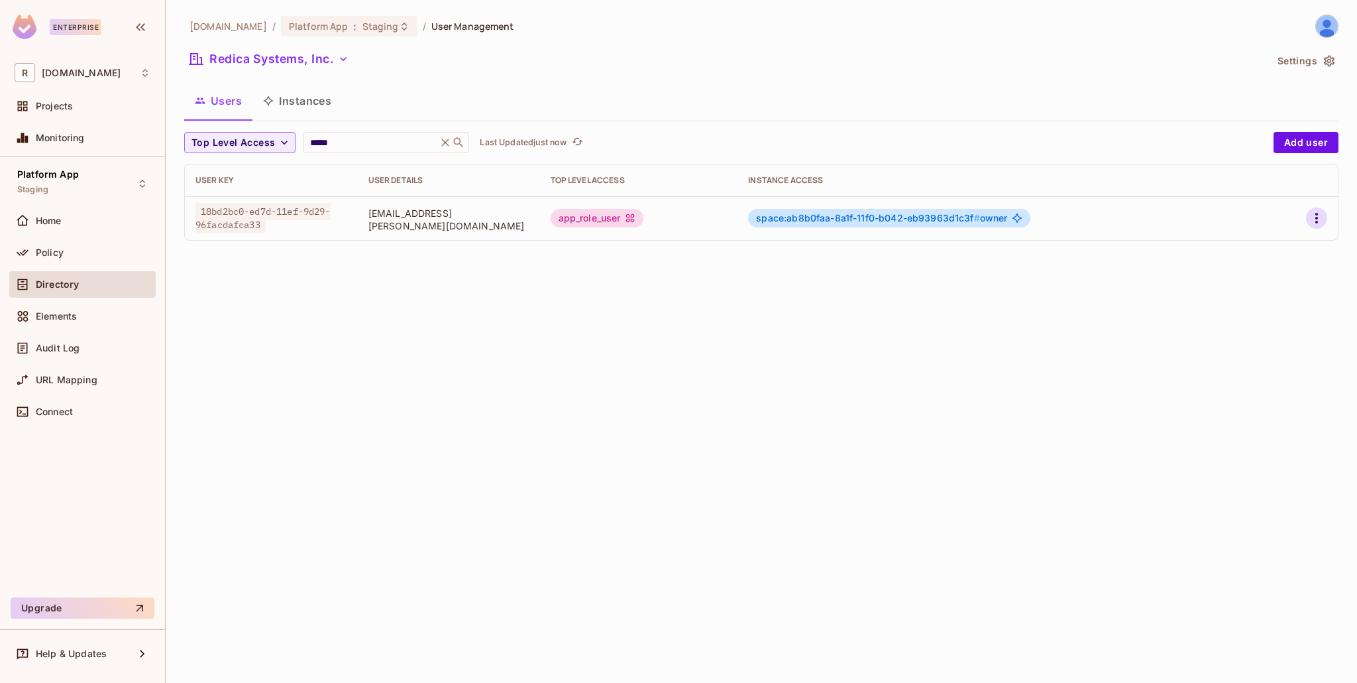
click at [1313, 222] on icon "button" at bounding box center [1317, 218] width 16 height 16
click at [1066, 333] on div at bounding box center [678, 341] width 1357 height 683
click at [1291, 140] on button "Add user" at bounding box center [1306, 142] width 65 height 21
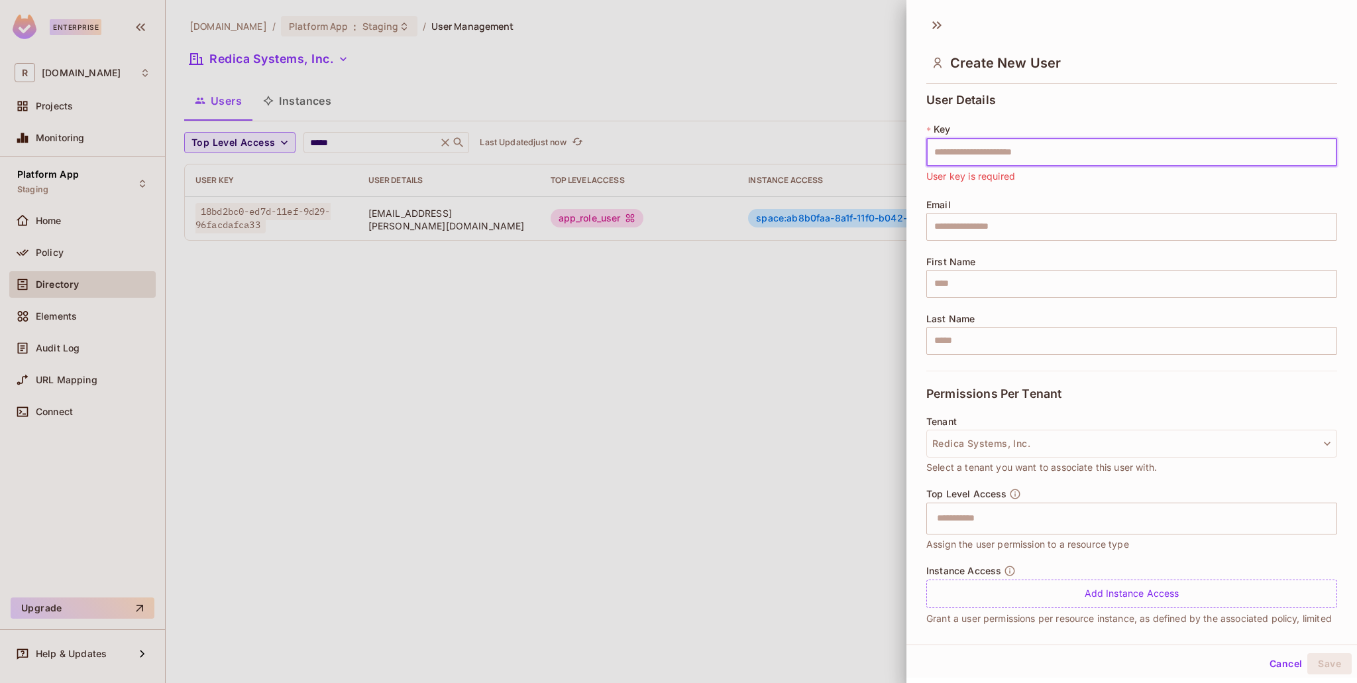
click at [983, 152] on input "text" at bounding box center [1131, 152] width 411 height 28
paste input "**********"
type input "**********"
click at [965, 230] on input "text" at bounding box center [1131, 227] width 411 height 28
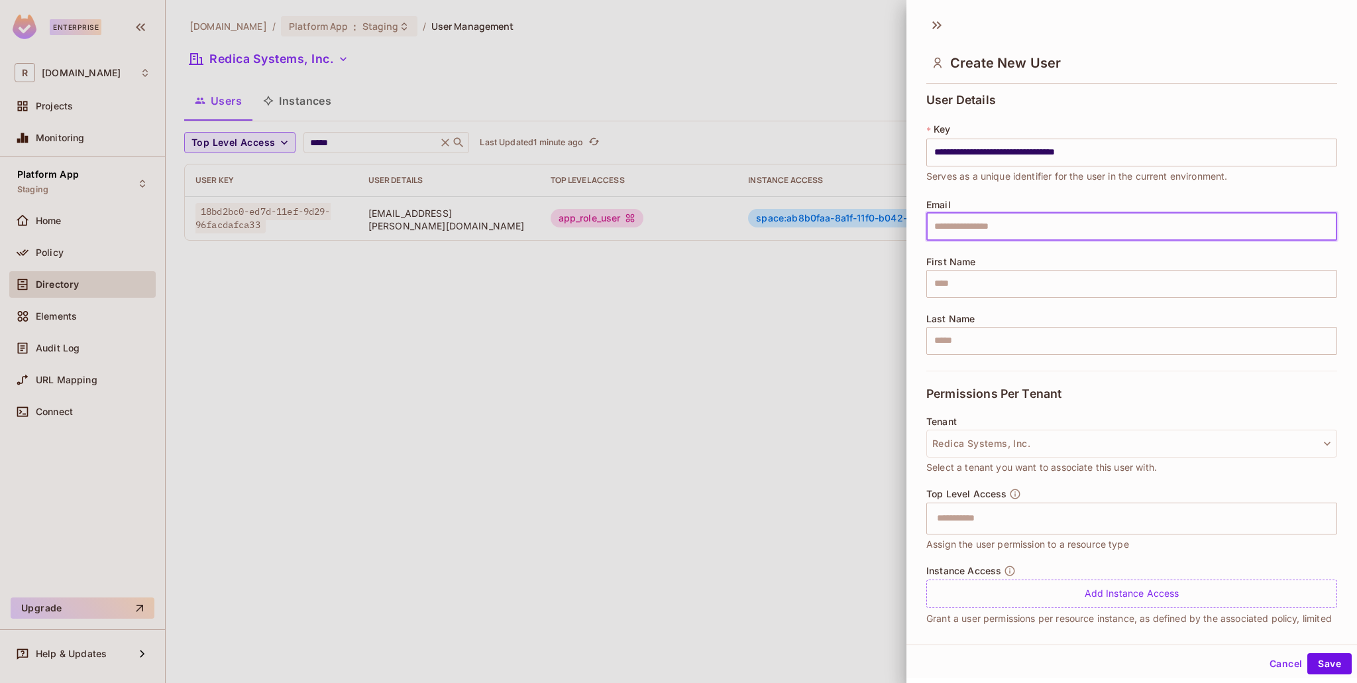
paste input "**********"
type input "**********"
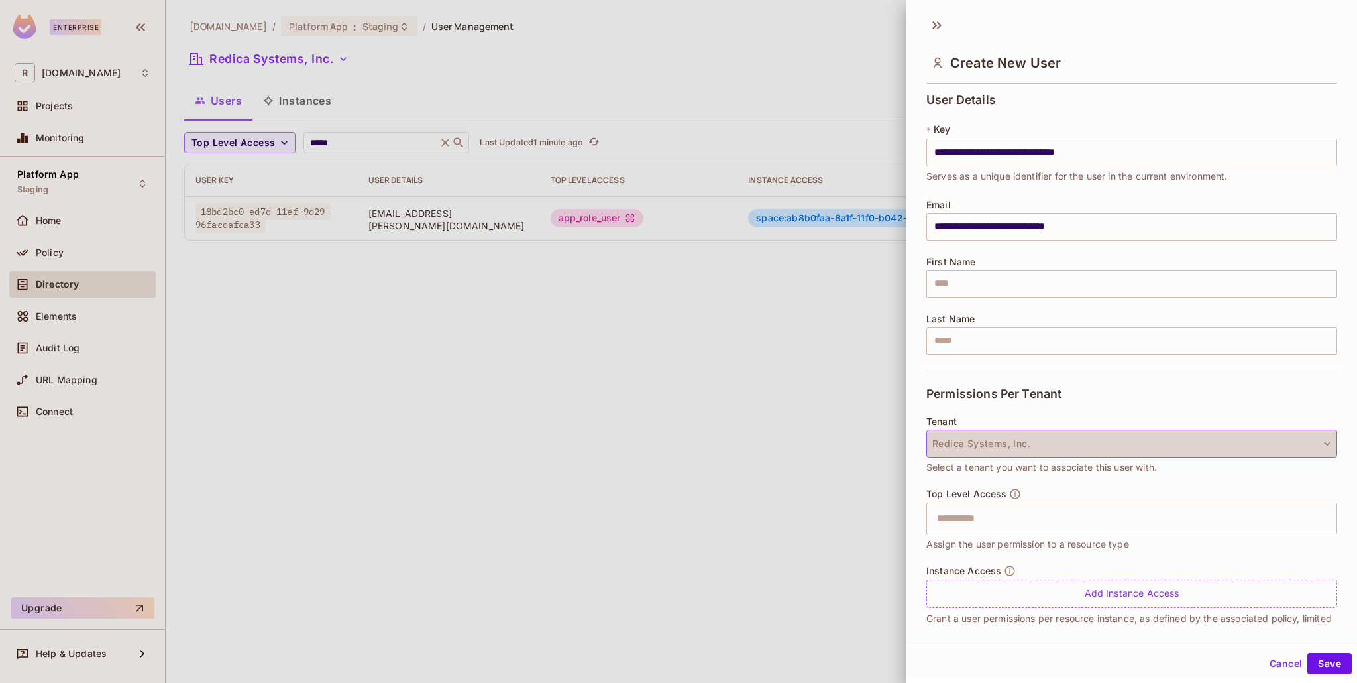
click at [972, 436] on button "Redica Systems, Inc." at bounding box center [1131, 443] width 411 height 28
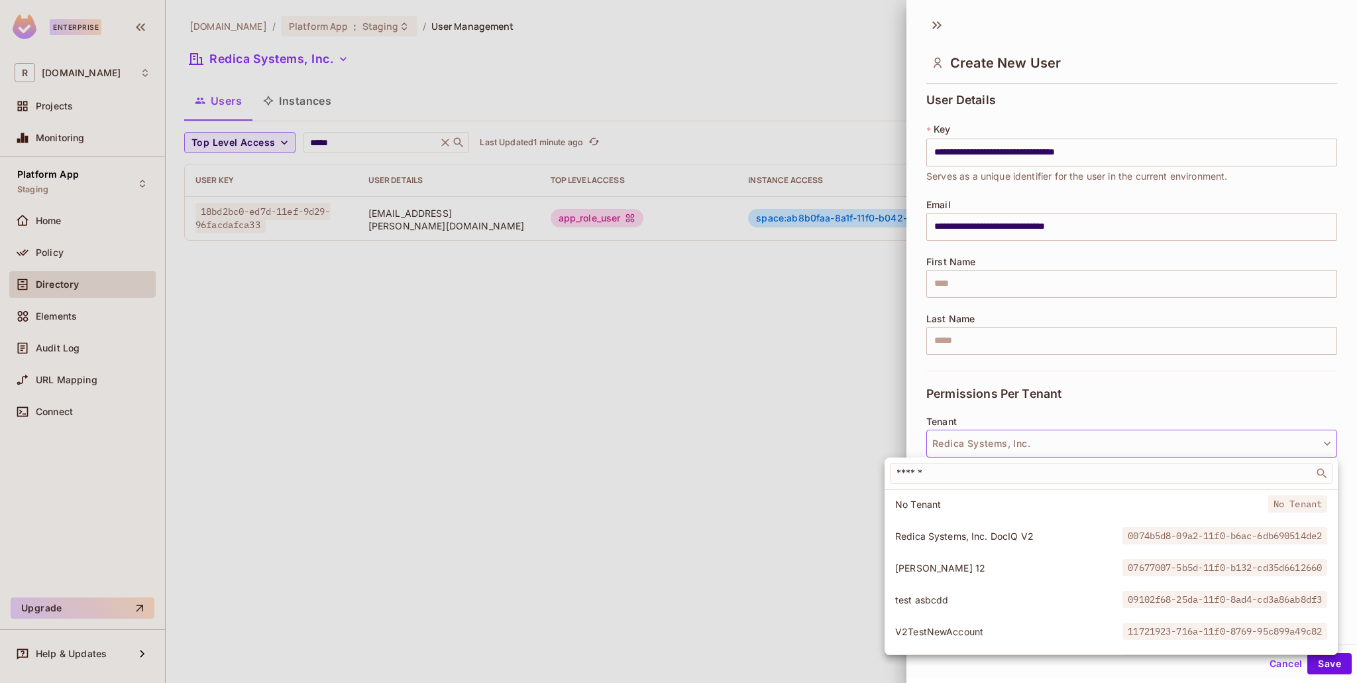
click at [914, 422] on div at bounding box center [678, 341] width 1357 height 683
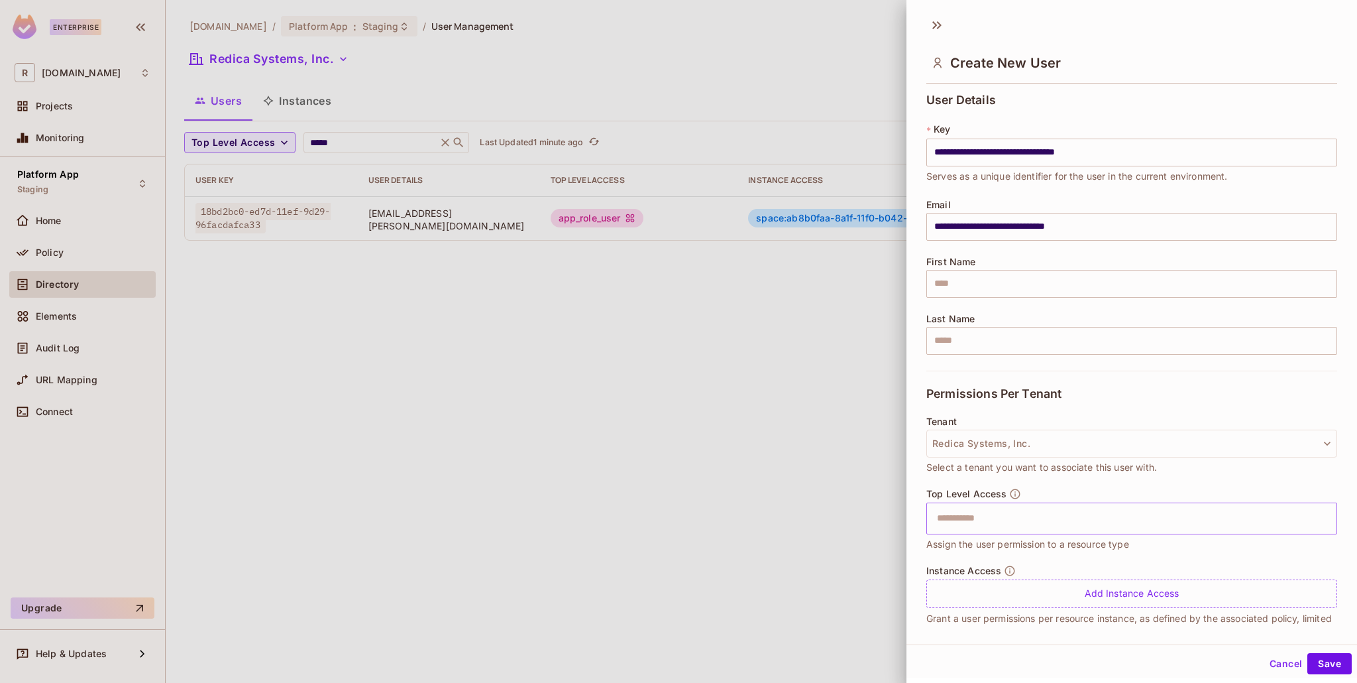
click at [981, 519] on input "text" at bounding box center [1120, 518] width 382 height 27
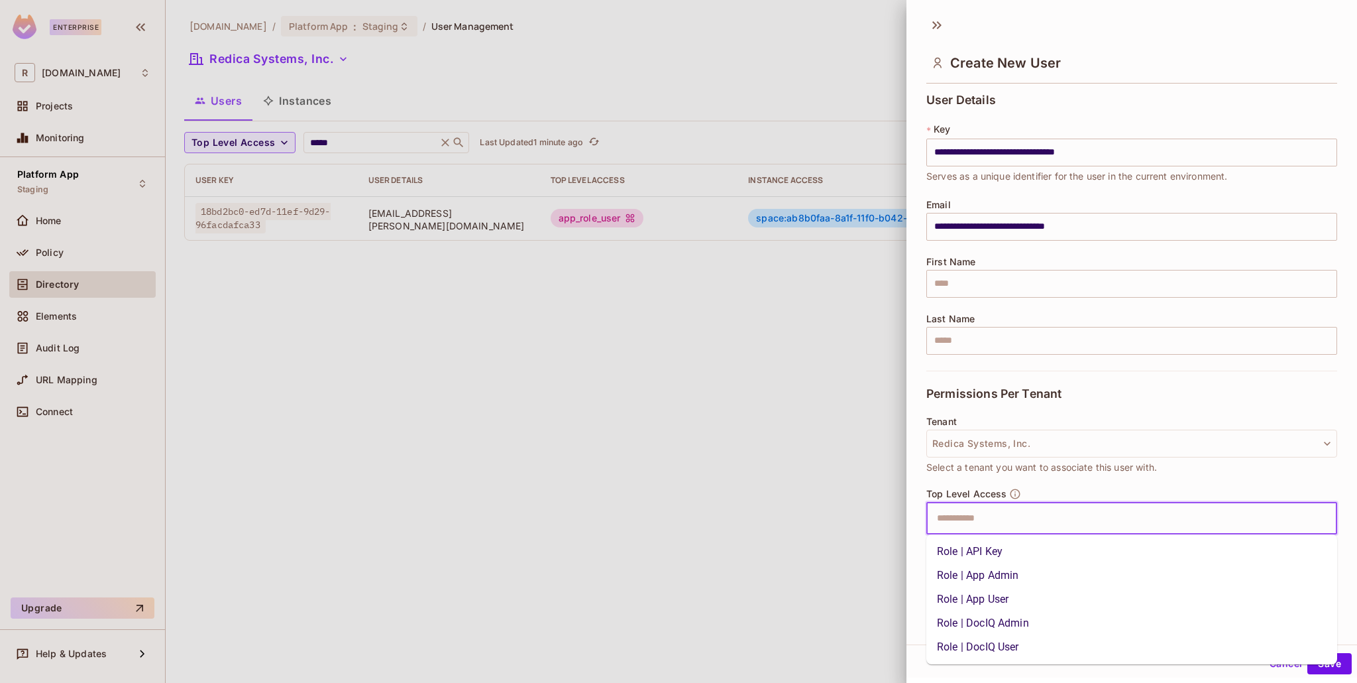
click at [991, 603] on li "Role | App User" at bounding box center [1131, 599] width 411 height 24
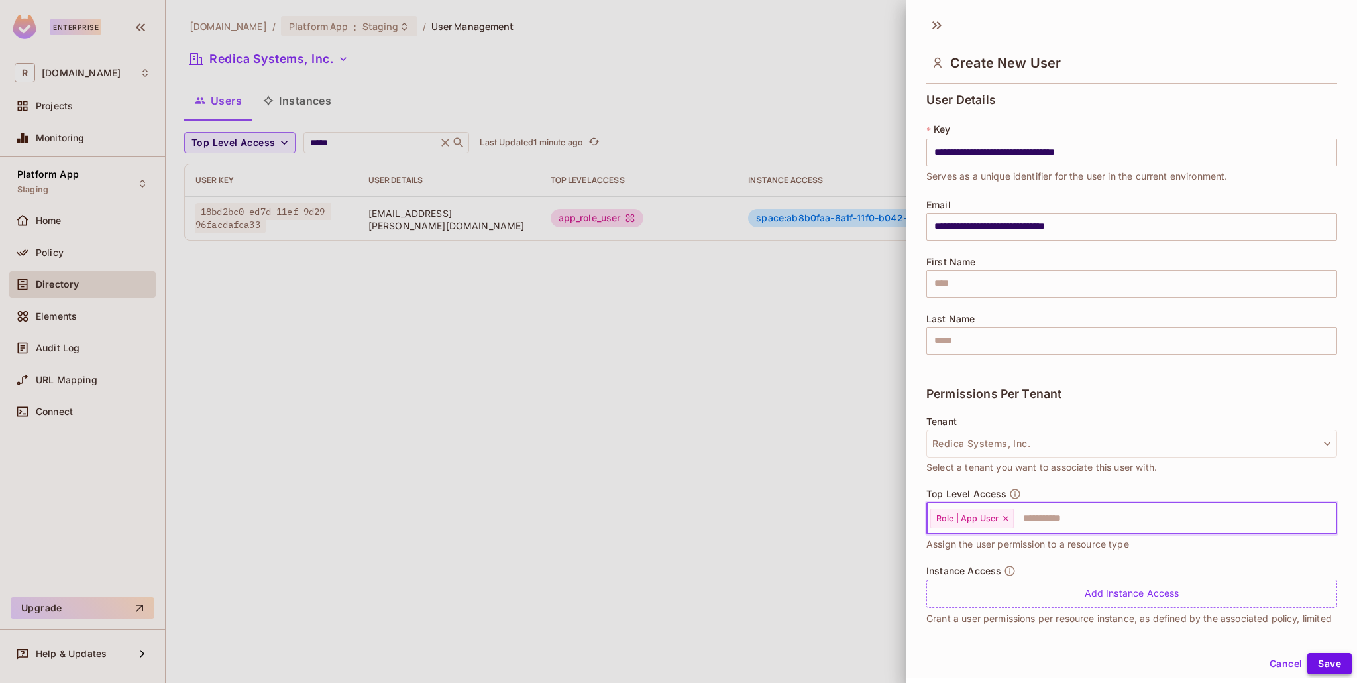
click at [1323, 663] on button "Save" at bounding box center [1329, 663] width 44 height 21
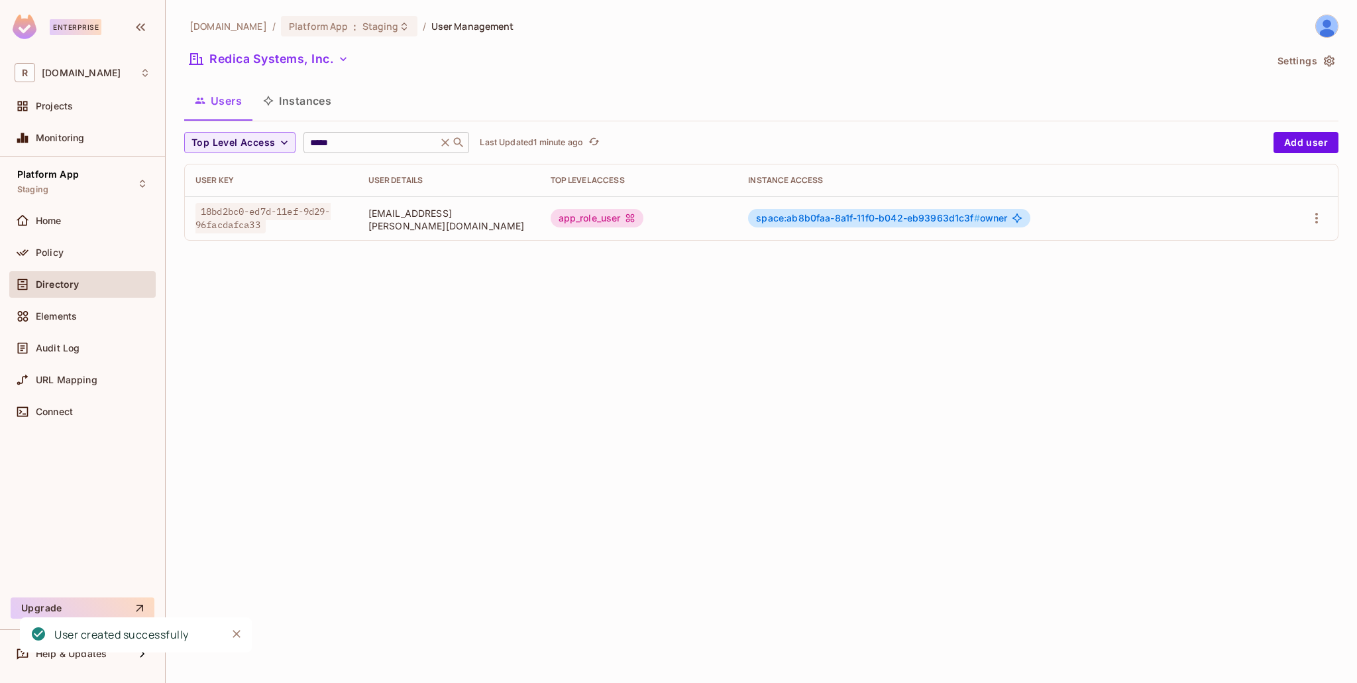
click at [364, 152] on div "***** ​" at bounding box center [386, 142] width 166 height 21
click at [324, 144] on input "*****" at bounding box center [370, 142] width 126 height 13
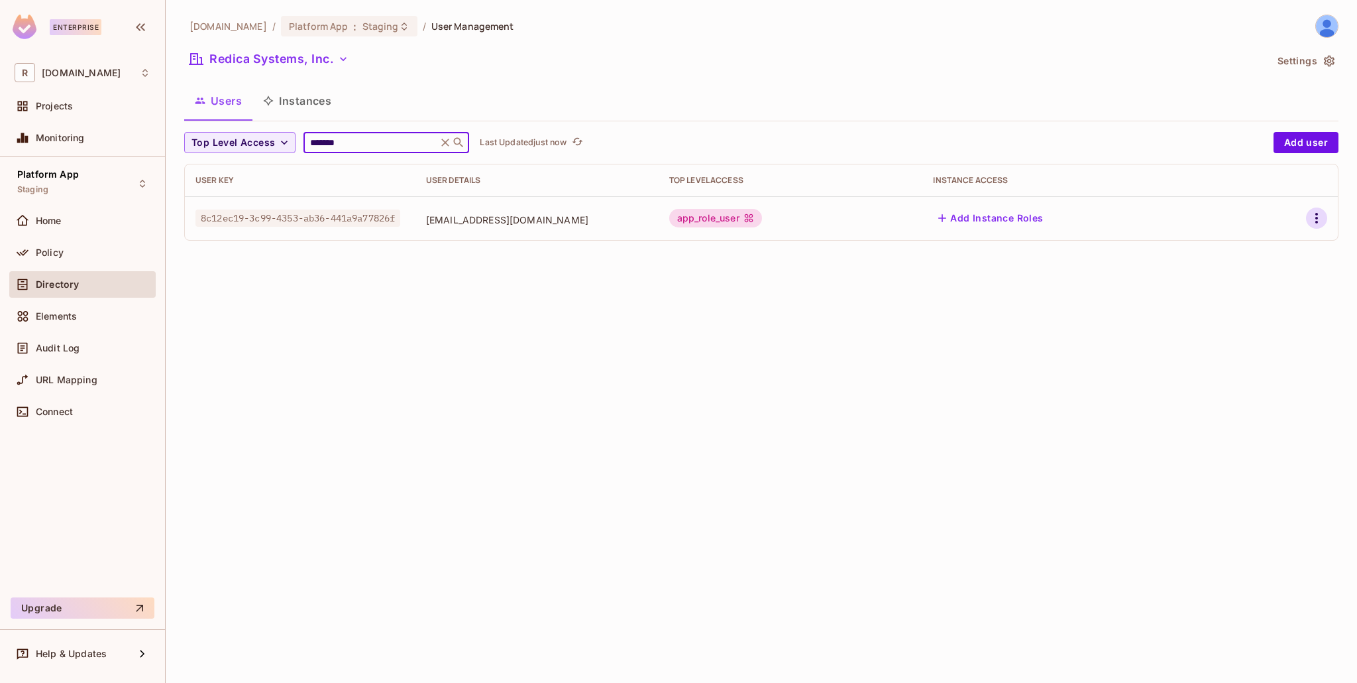
type input "*******"
click at [1311, 213] on icon "button" at bounding box center [1317, 218] width 16 height 16
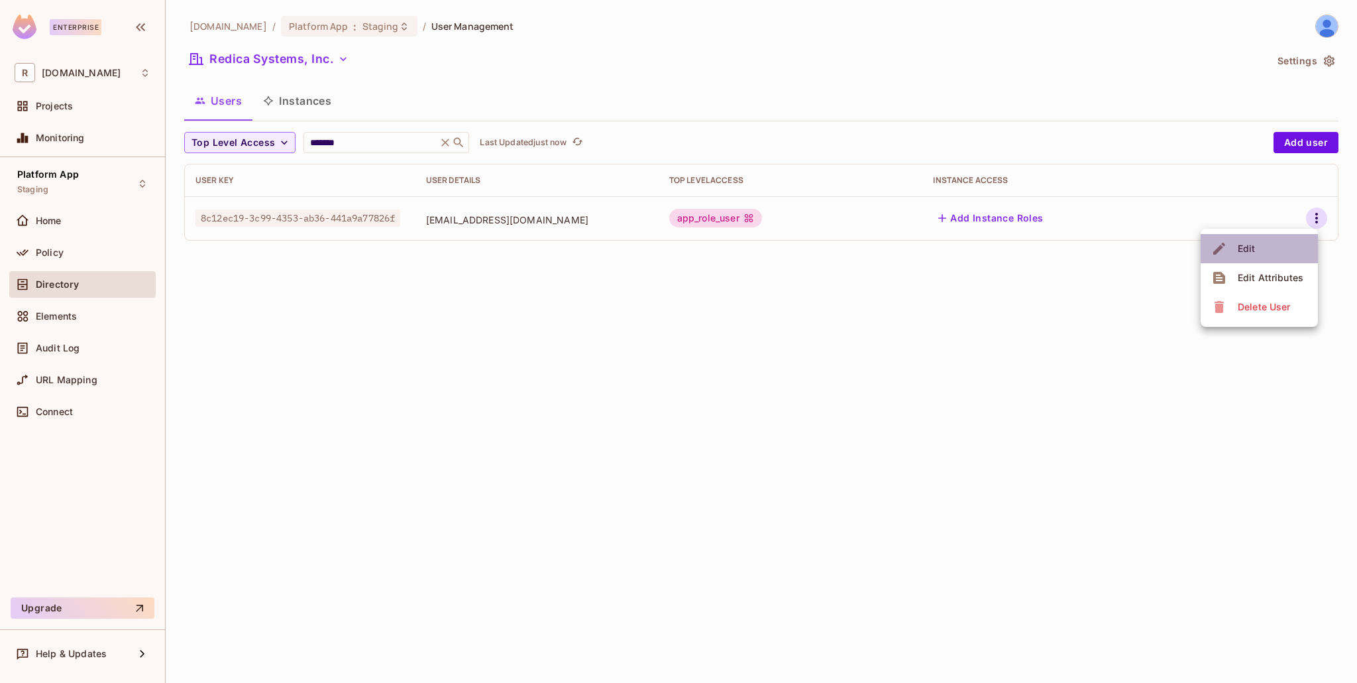
click at [1284, 250] on li "Edit" at bounding box center [1259, 248] width 117 height 29
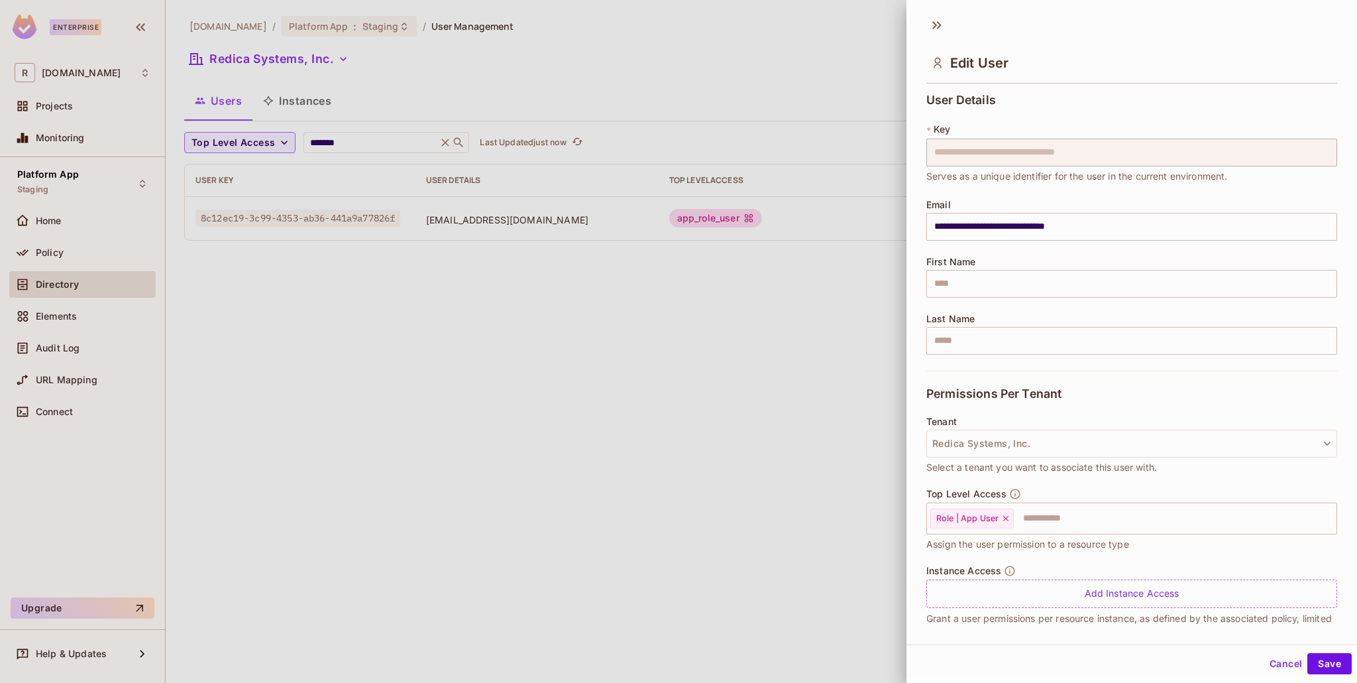
click at [1286, 667] on button "Cancel" at bounding box center [1285, 663] width 43 height 21
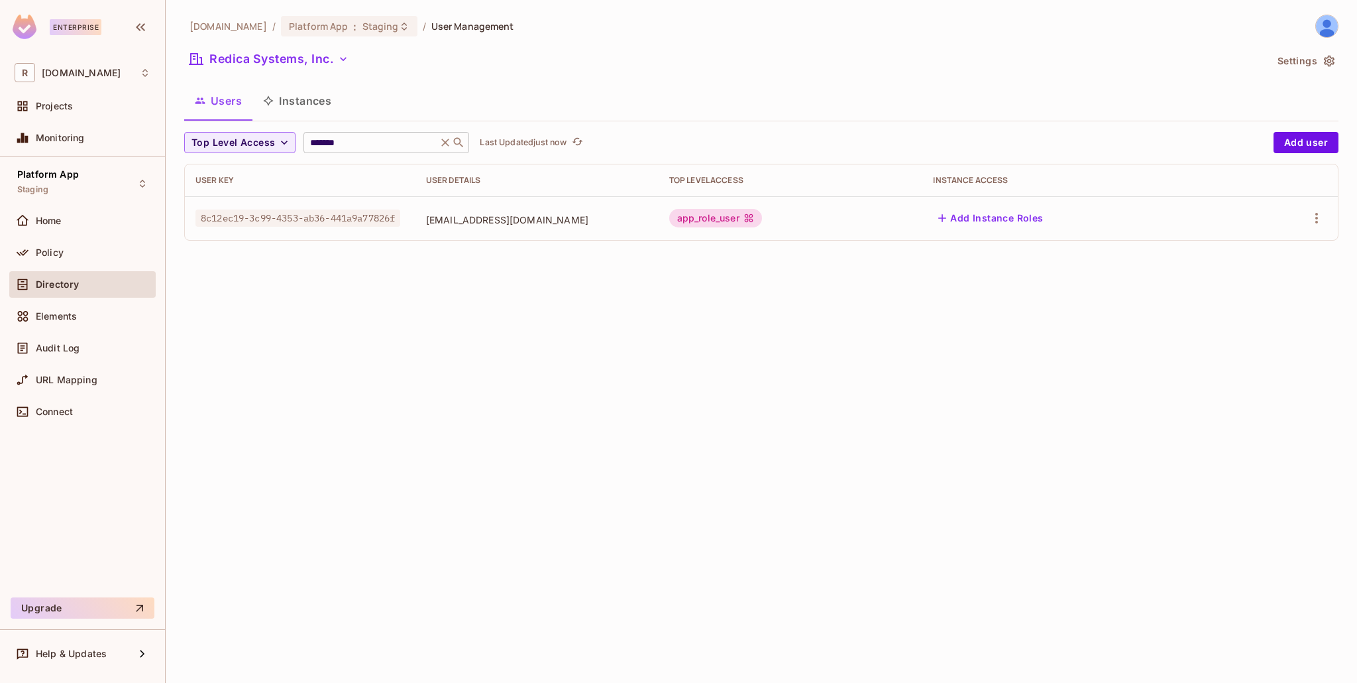
click at [446, 144] on icon at bounding box center [446, 142] width 8 height 8
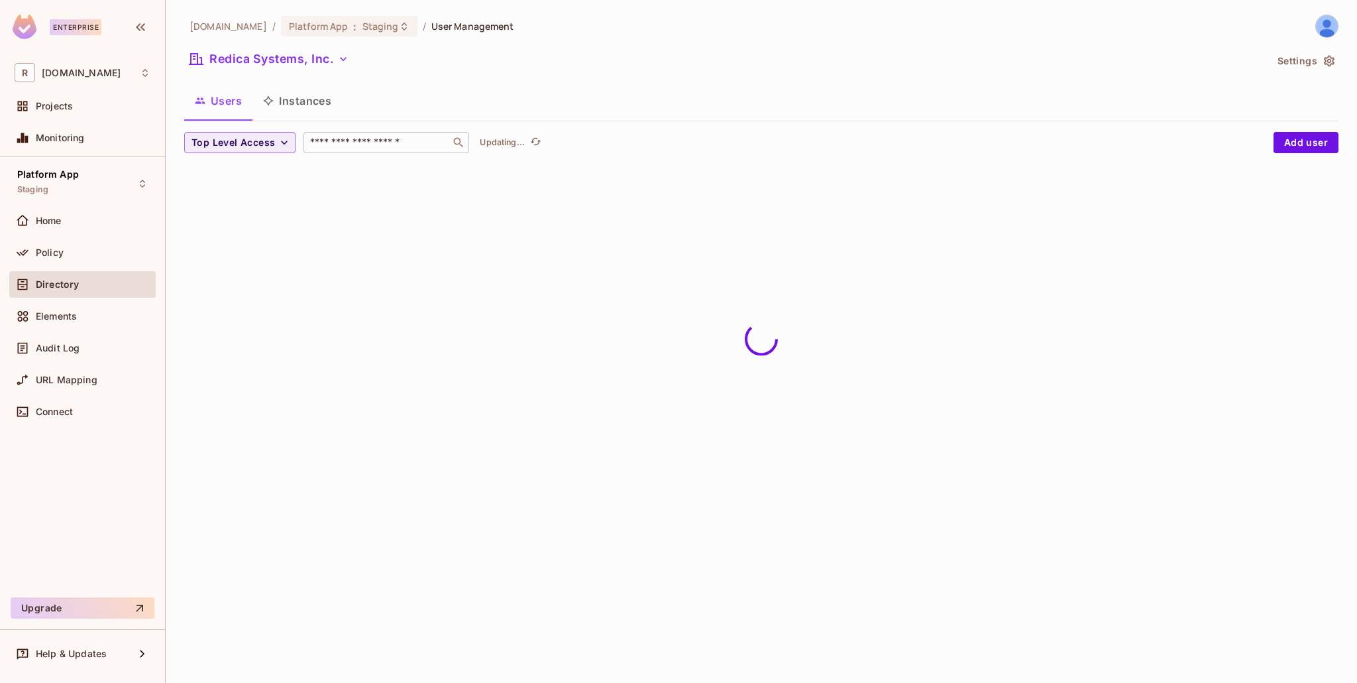
click at [412, 144] on input "text" at bounding box center [376, 142] width 139 height 13
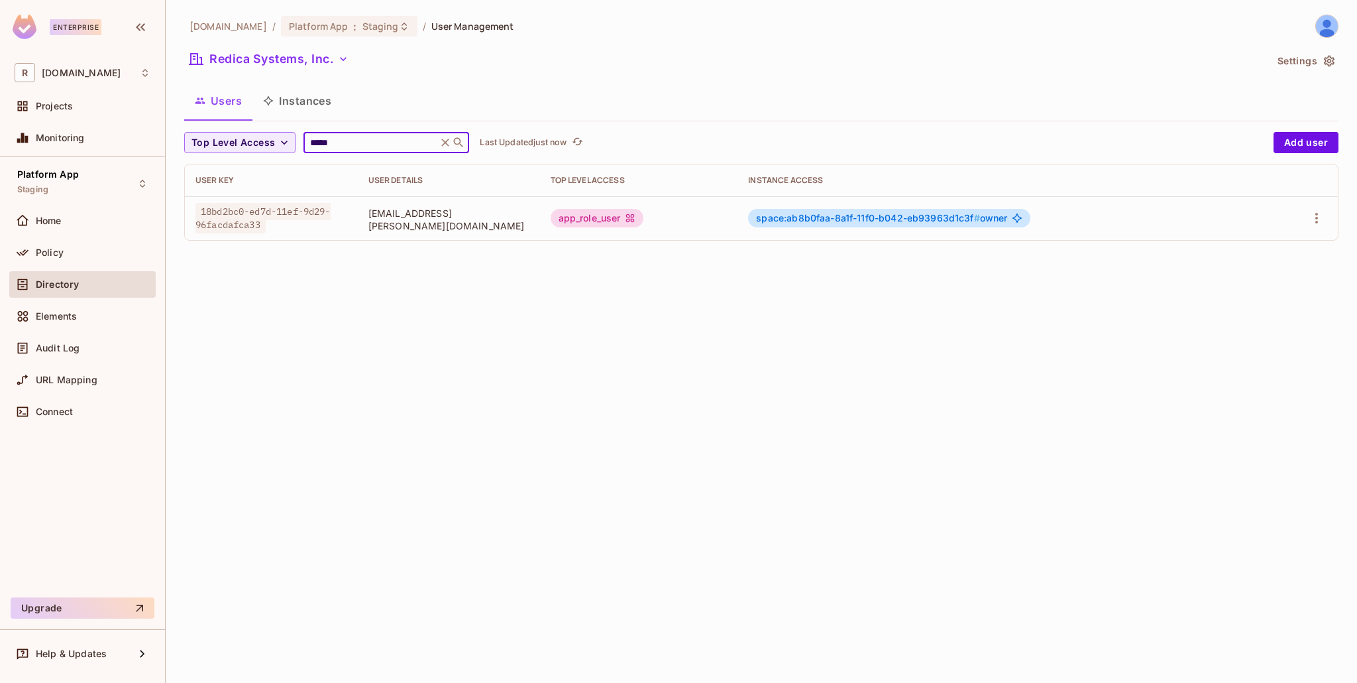
type input "*****"
click at [1319, 216] on icon "button" at bounding box center [1317, 218] width 16 height 16
click at [1315, 219] on icon "button" at bounding box center [1317, 218] width 16 height 16
click at [1268, 244] on li "Edit" at bounding box center [1259, 248] width 117 height 29
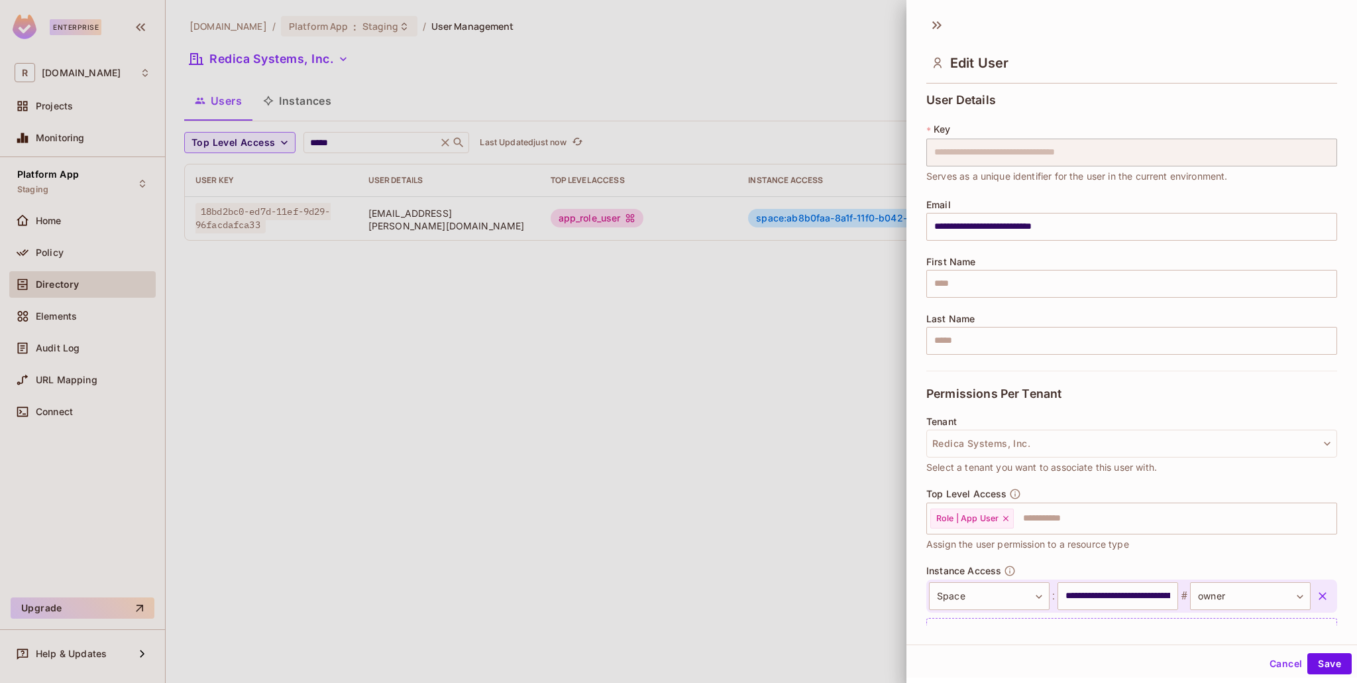
scroll to position [61, 0]
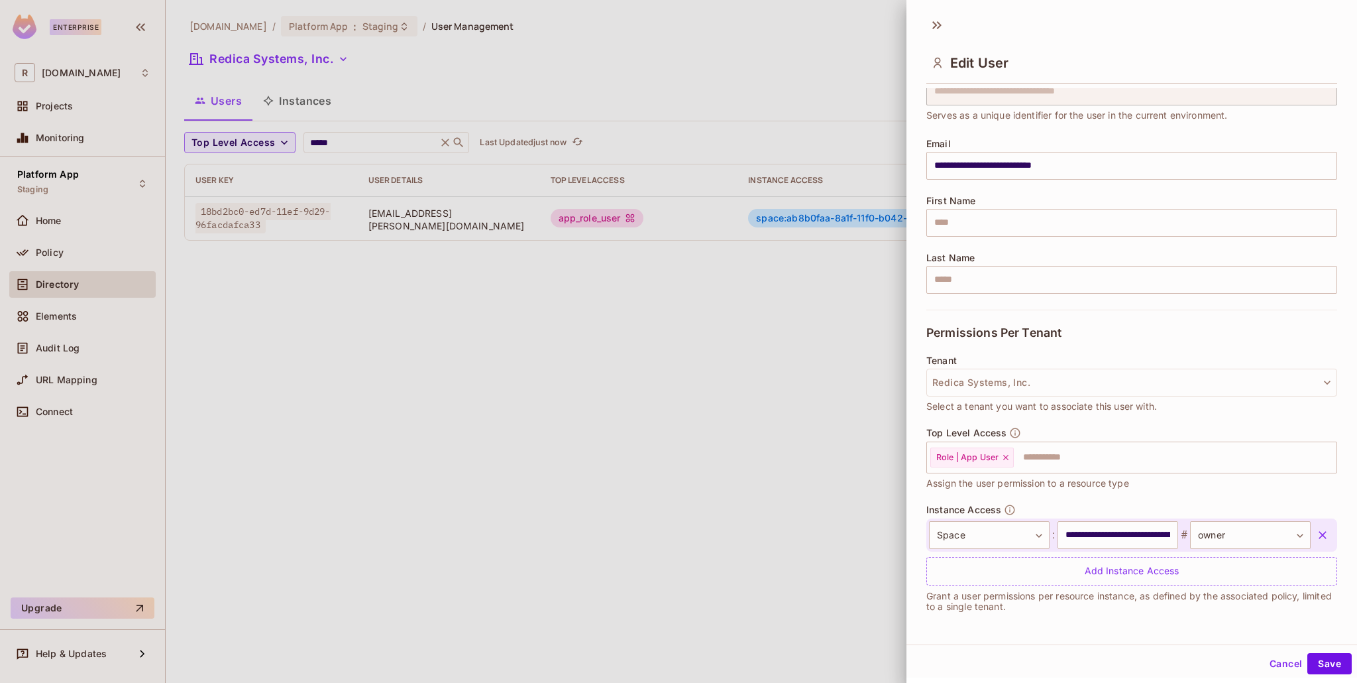
click at [1274, 661] on button "Cancel" at bounding box center [1285, 663] width 43 height 21
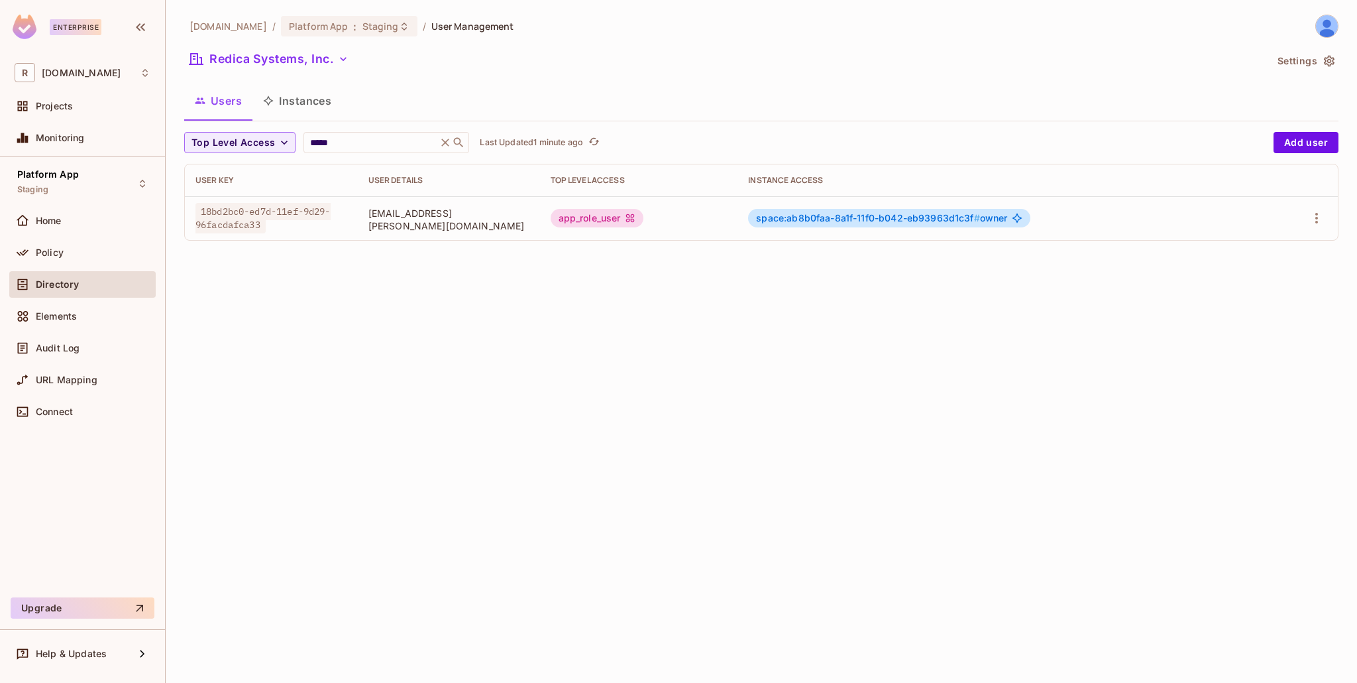
click at [442, 144] on icon at bounding box center [446, 142] width 8 height 8
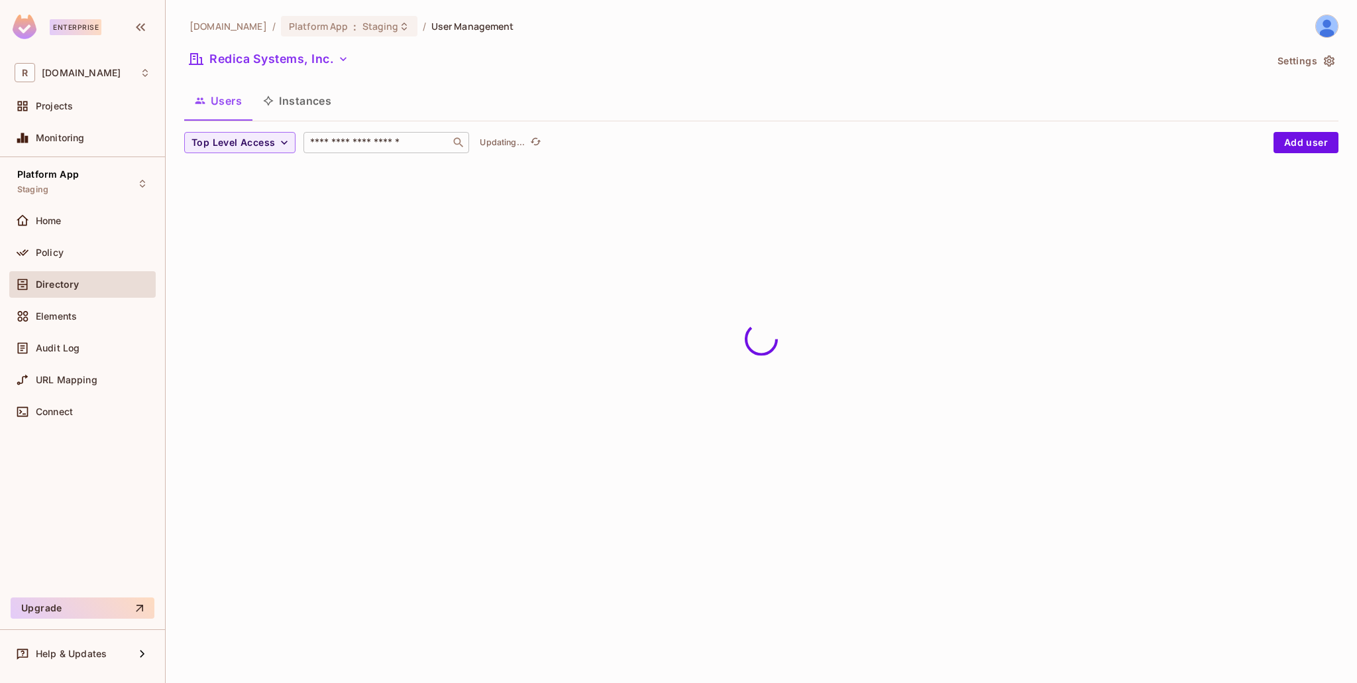
click at [376, 144] on input "text" at bounding box center [376, 142] width 139 height 13
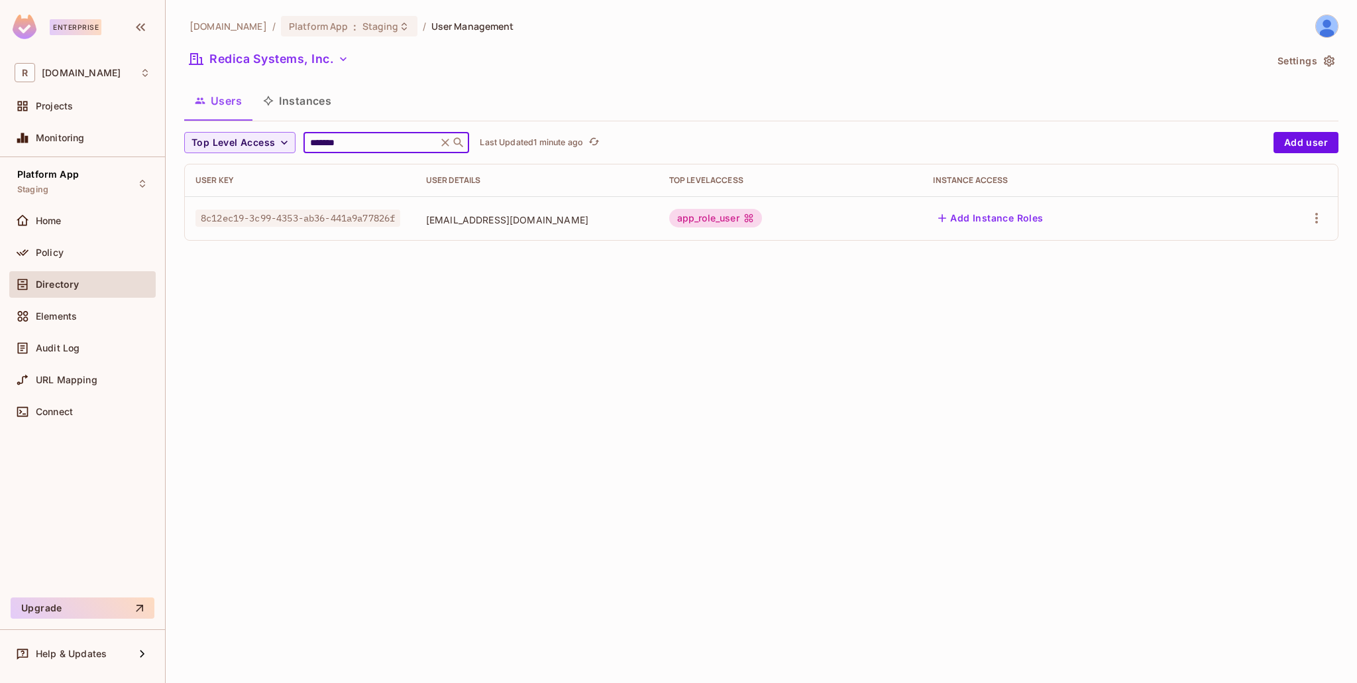
type input "*******"
click at [1317, 217] on icon "button" at bounding box center [1317, 218] width 16 height 16
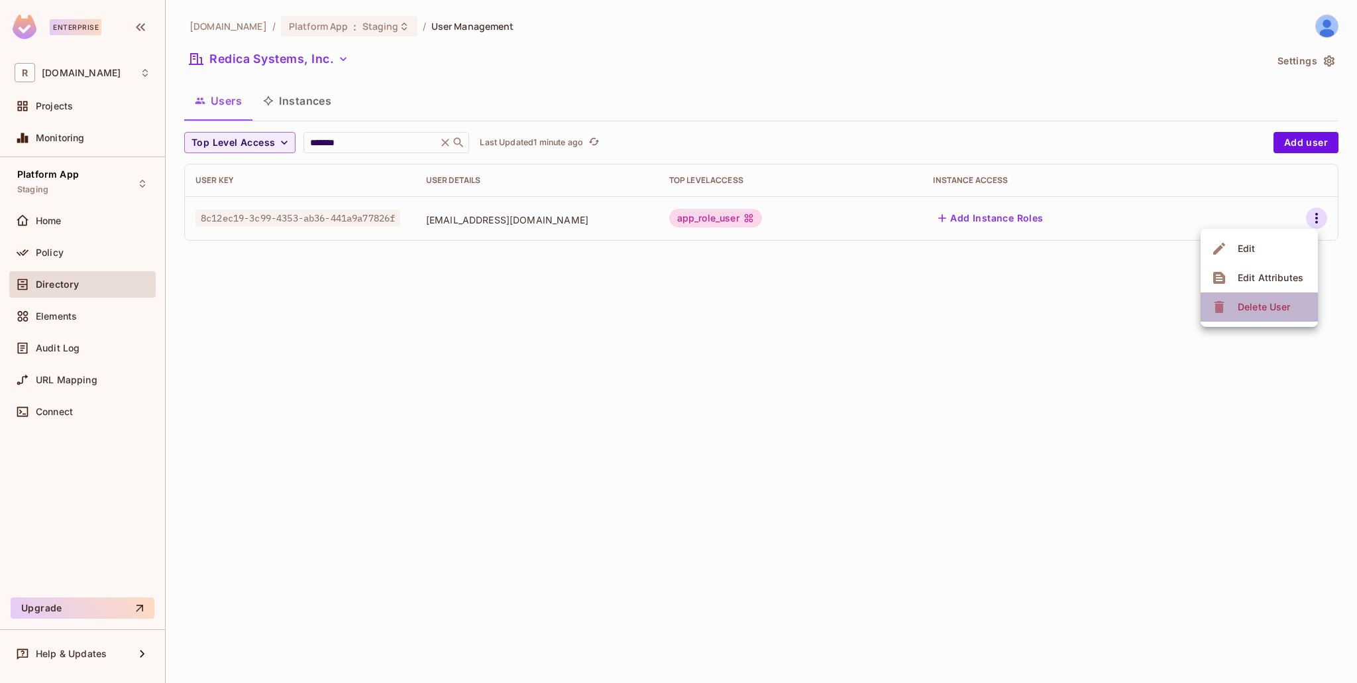
click at [1269, 310] on div "Delete User" at bounding box center [1264, 306] width 52 height 13
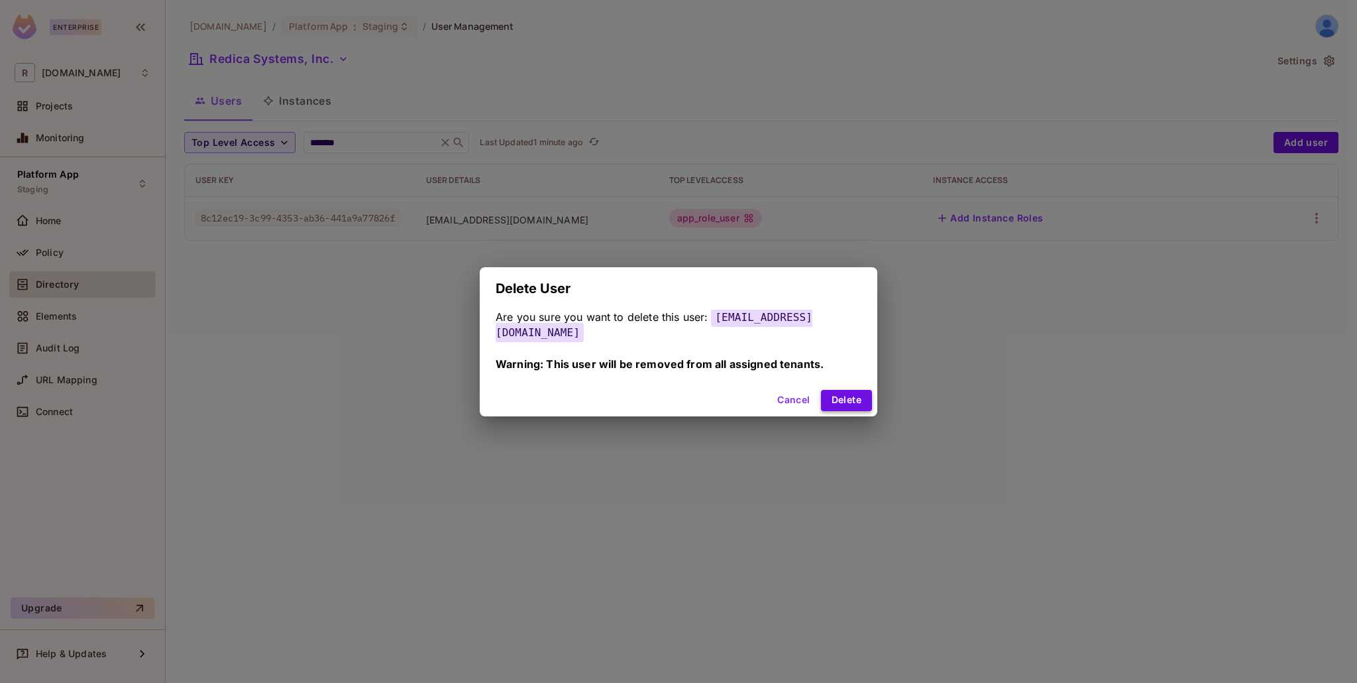
click at [839, 399] on button "Delete" at bounding box center [846, 400] width 51 height 21
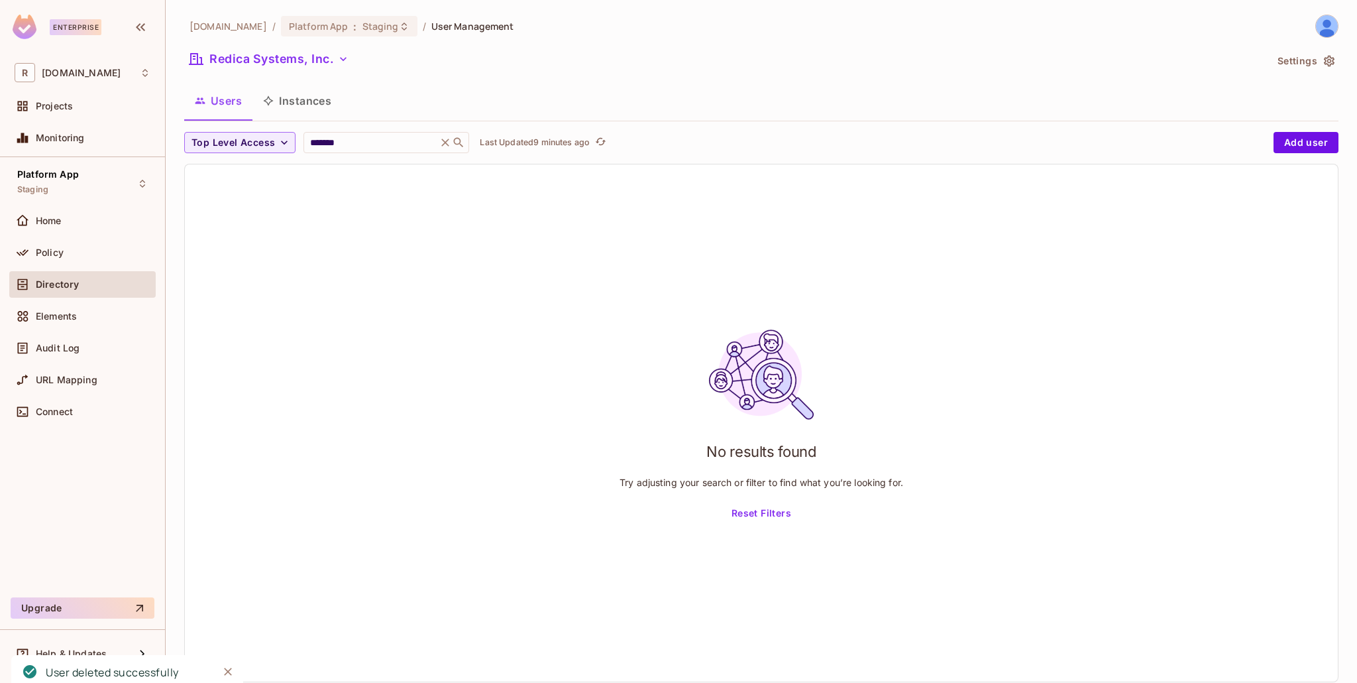
click at [441, 144] on icon at bounding box center [445, 142] width 13 height 13
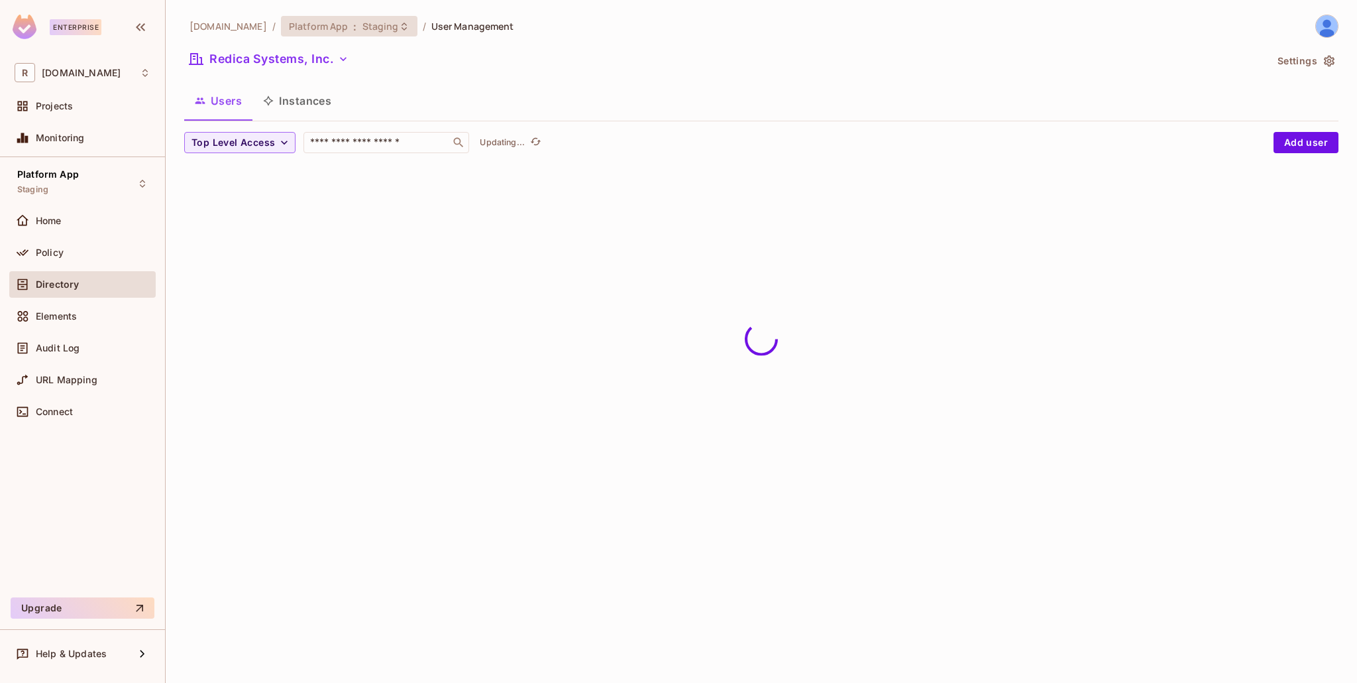
click at [331, 35] on div "Platform App : Staging" at bounding box center [349, 26] width 137 height 21
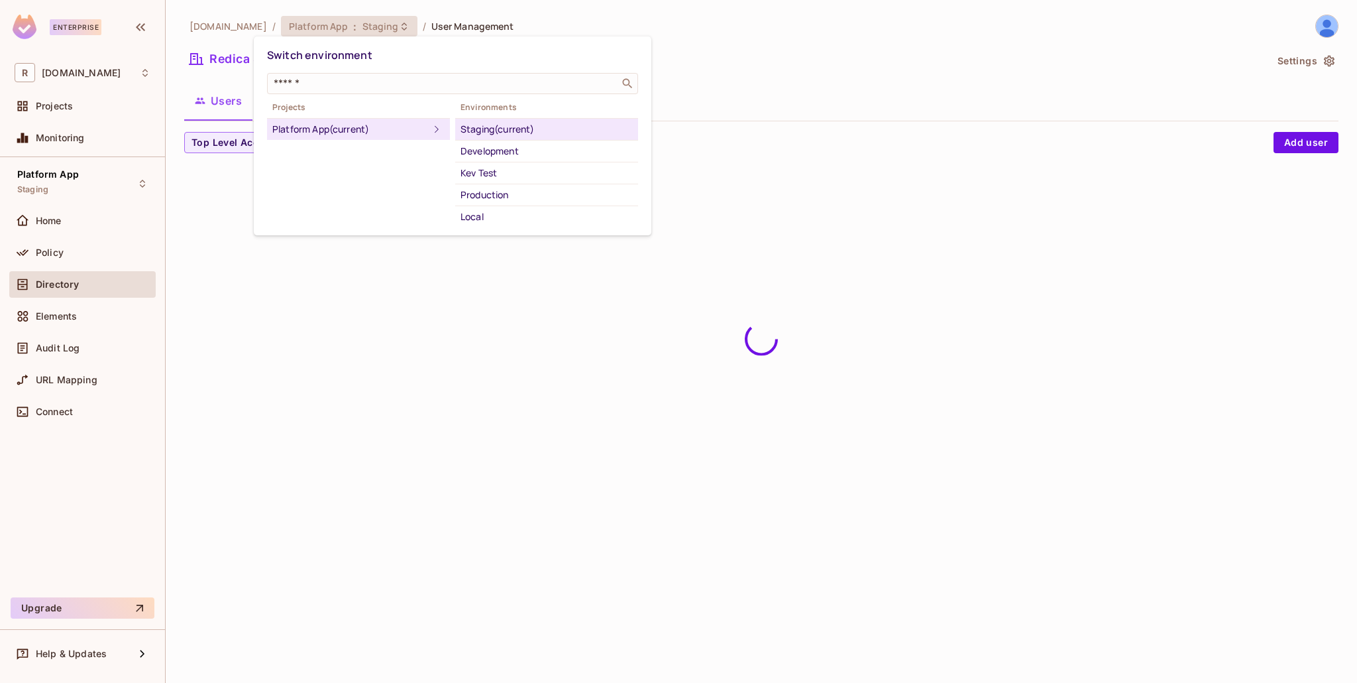
click at [60, 319] on div at bounding box center [678, 341] width 1357 height 683
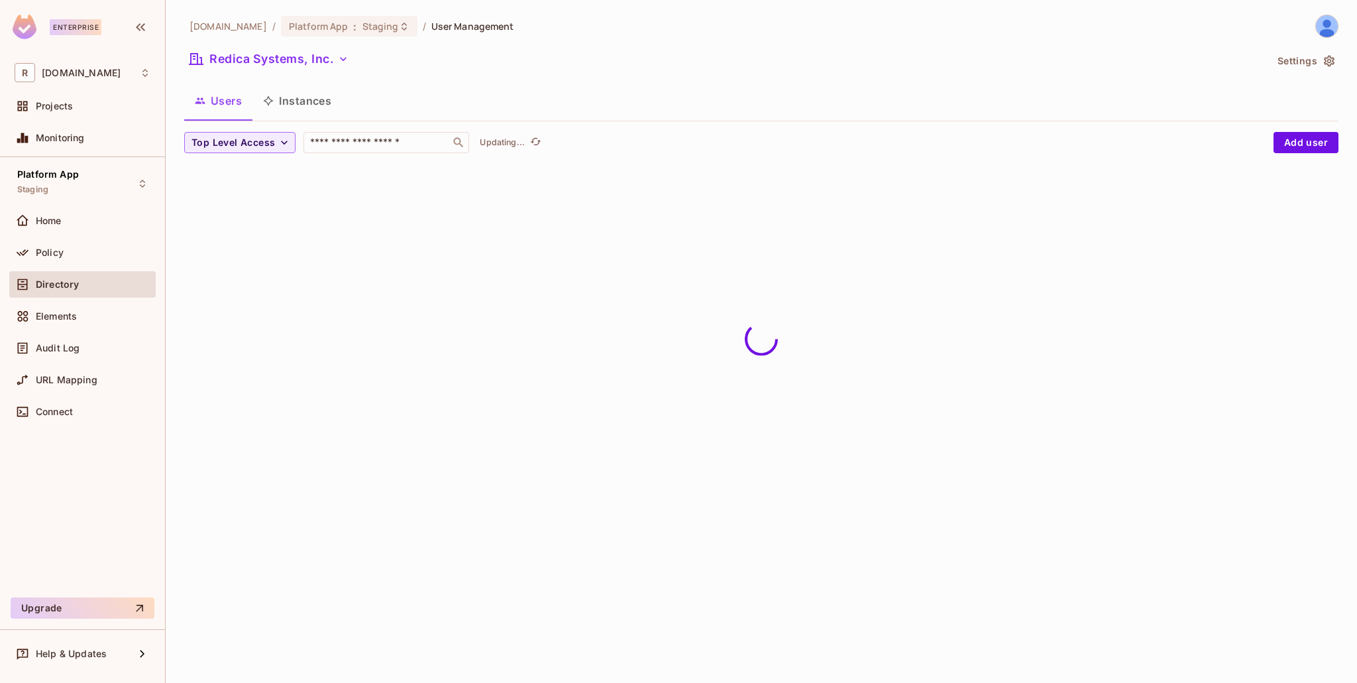
click at [54, 319] on span "Elements" at bounding box center [56, 316] width 41 height 11
